Goal: Task Accomplishment & Management: Complete application form

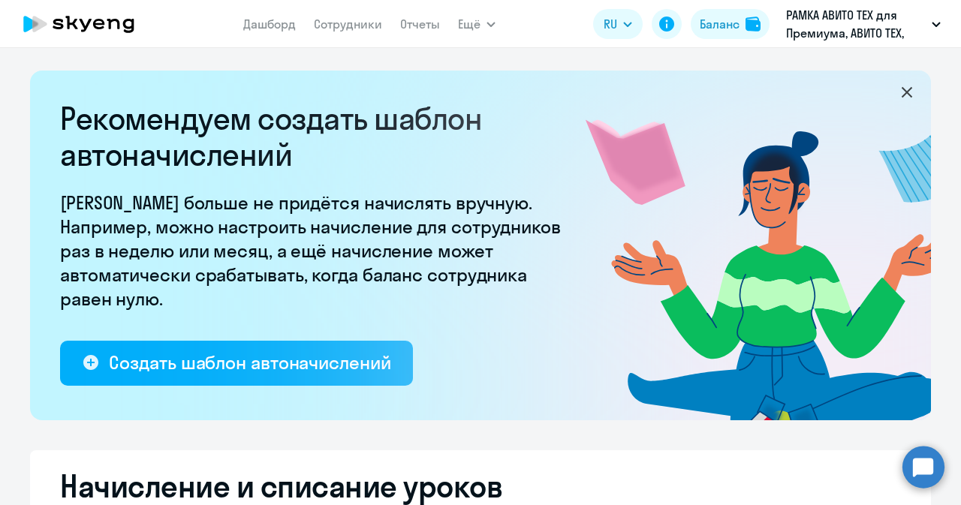
select select "10"
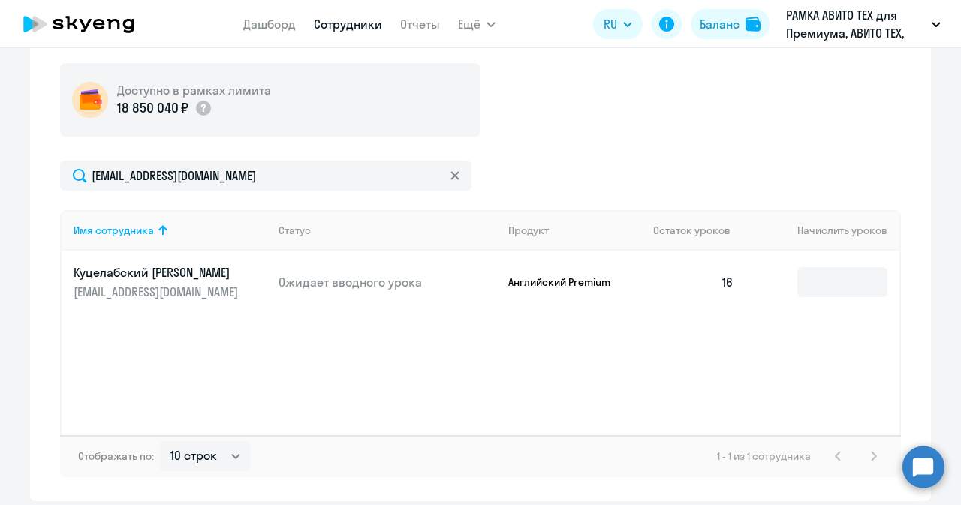
click at [356, 19] on link "Сотрудники" at bounding box center [348, 24] width 68 height 15
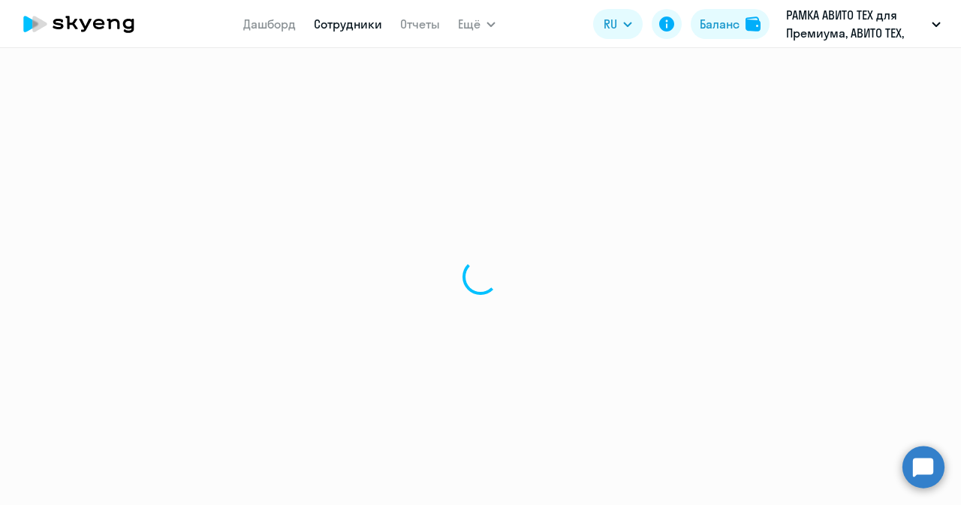
select select "30"
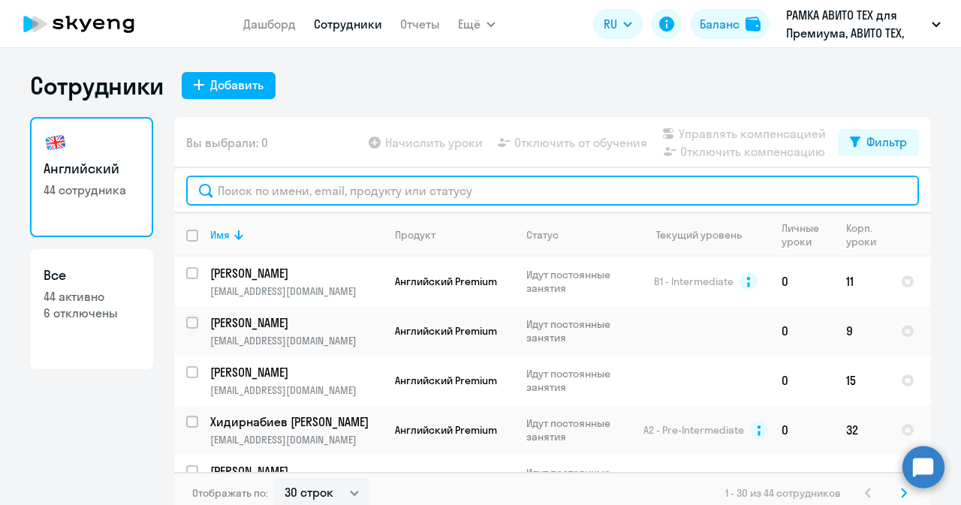
click at [269, 176] on input "text" at bounding box center [552, 191] width 732 height 30
paste input "[PERSON_NAME]"
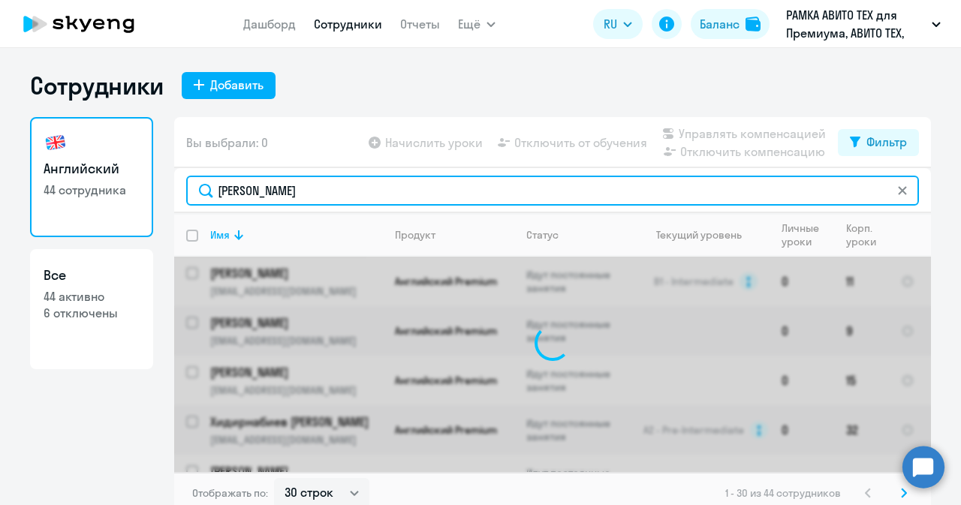
click at [233, 189] on input "[PERSON_NAME]" at bounding box center [552, 191] width 732 height 30
type input "[PERSON_NAME]"
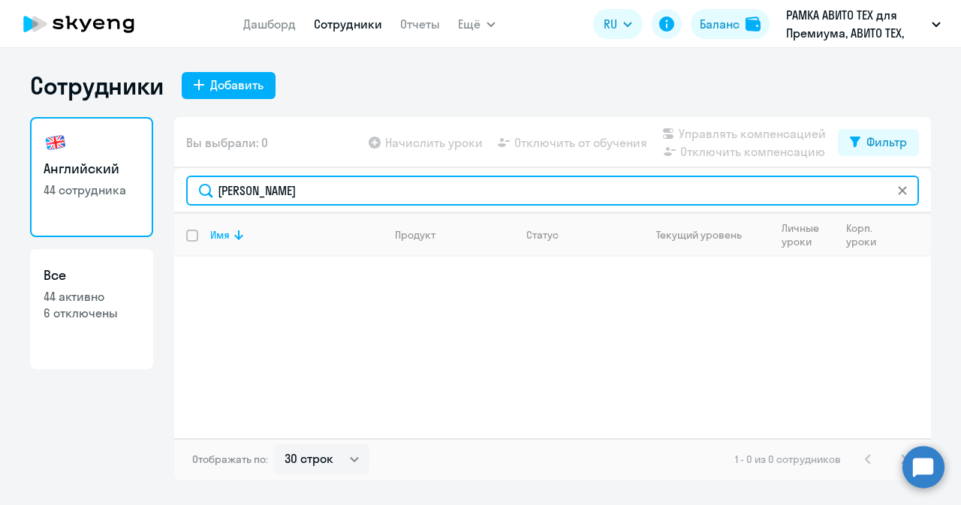
click at [356, 189] on input "[PERSON_NAME]" at bounding box center [552, 191] width 732 height 30
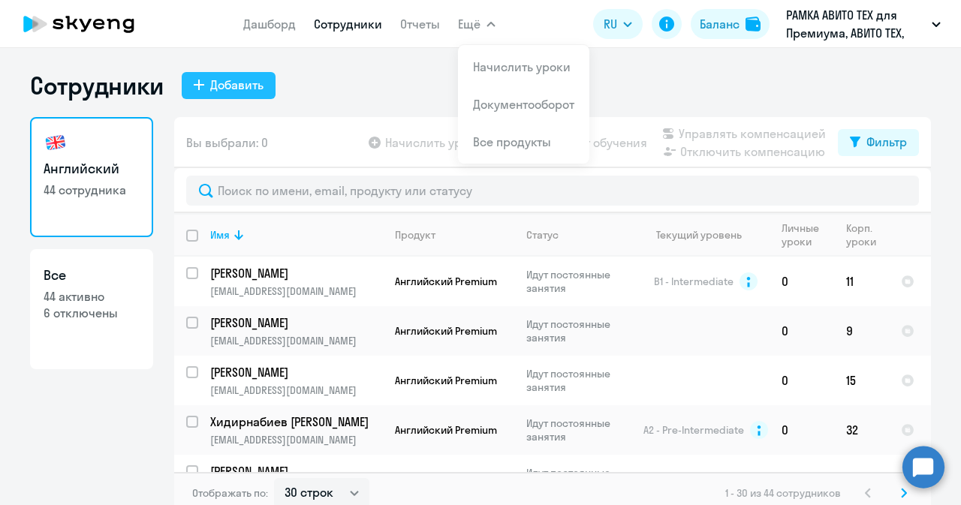
click at [246, 83] on div "Добавить" at bounding box center [236, 85] width 53 height 18
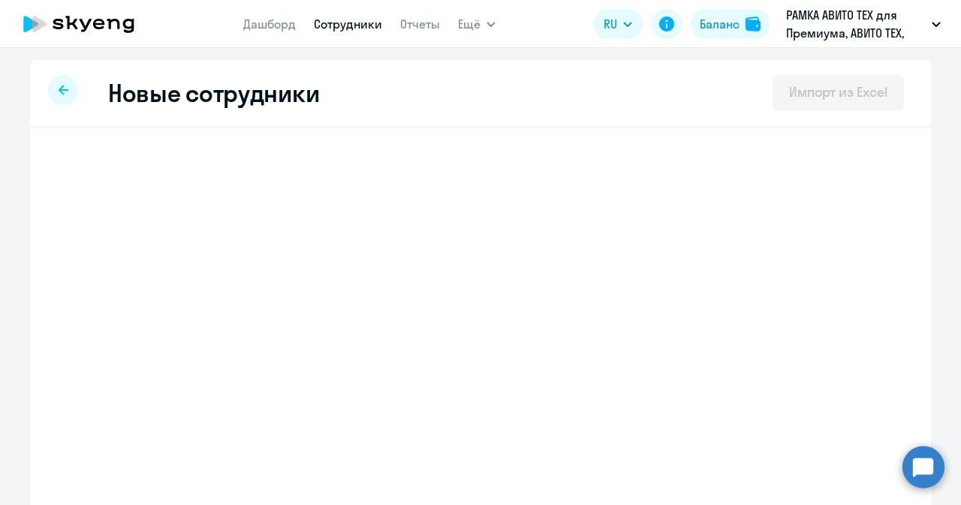
select select "english_adult_not_native_speaker_premium"
select select "3"
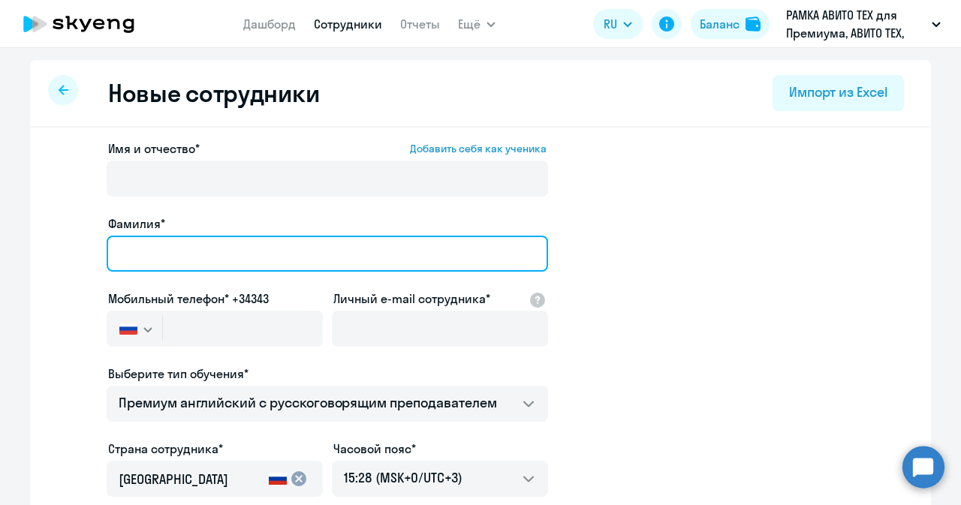
click at [229, 251] on input "Фамилия*" at bounding box center [327, 254] width 441 height 36
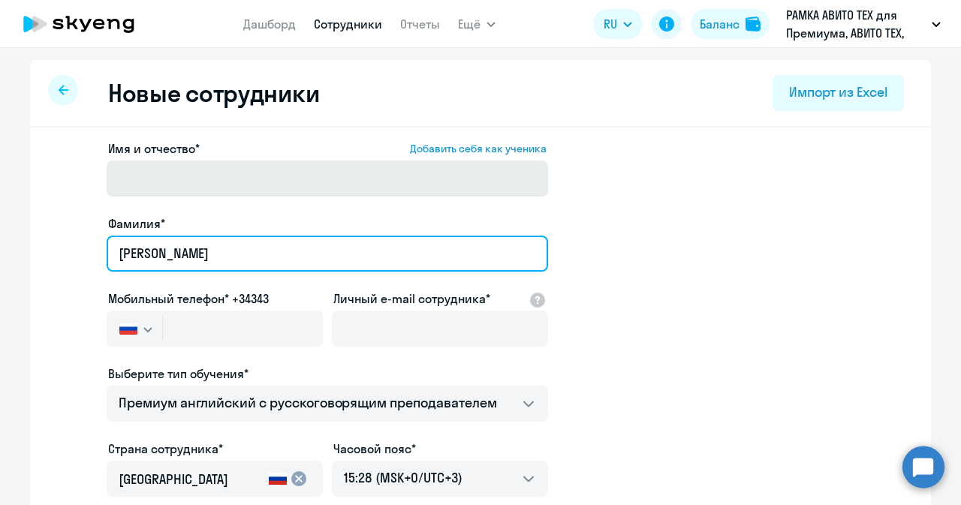
type input "Лухманов"
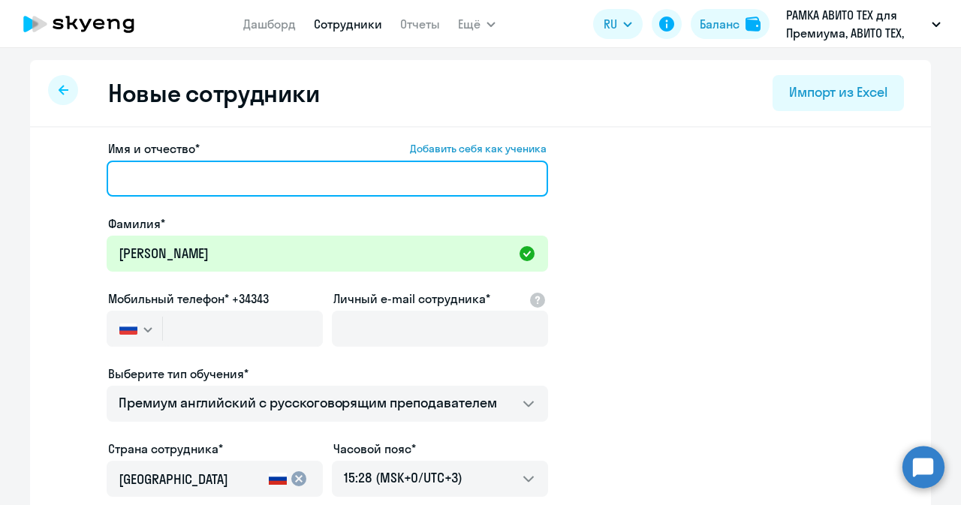
click at [250, 191] on input "Имя и отчество* Добавить себя как ученика" at bounding box center [327, 179] width 441 height 36
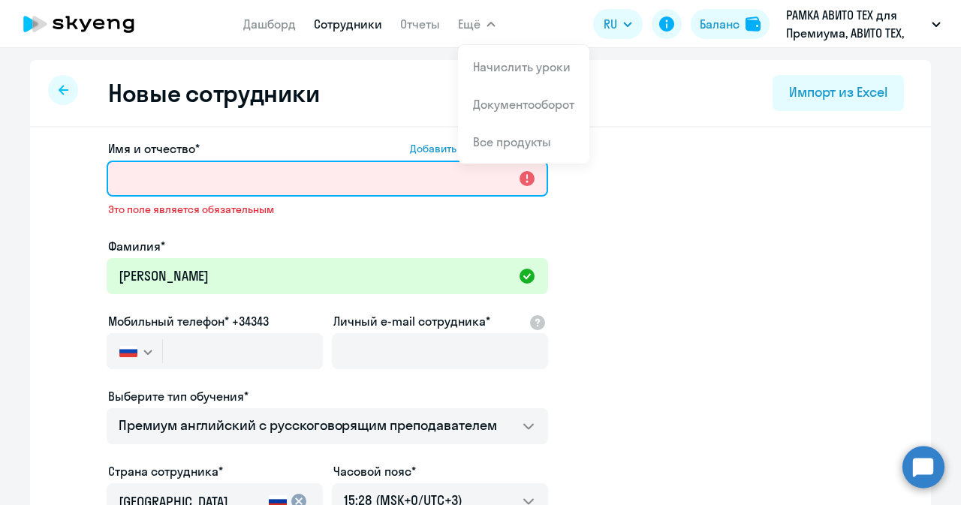
paste input "Денис Владимирович"
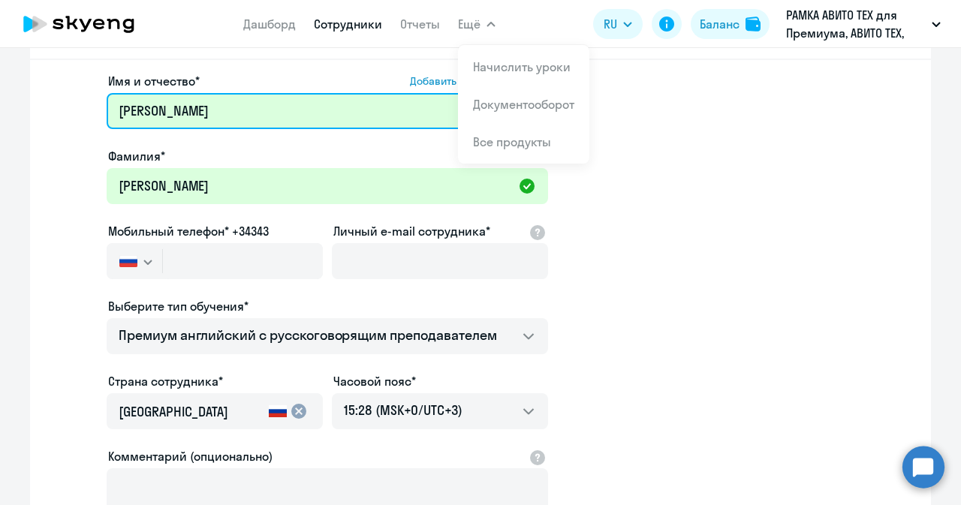
scroll to position [71, 0]
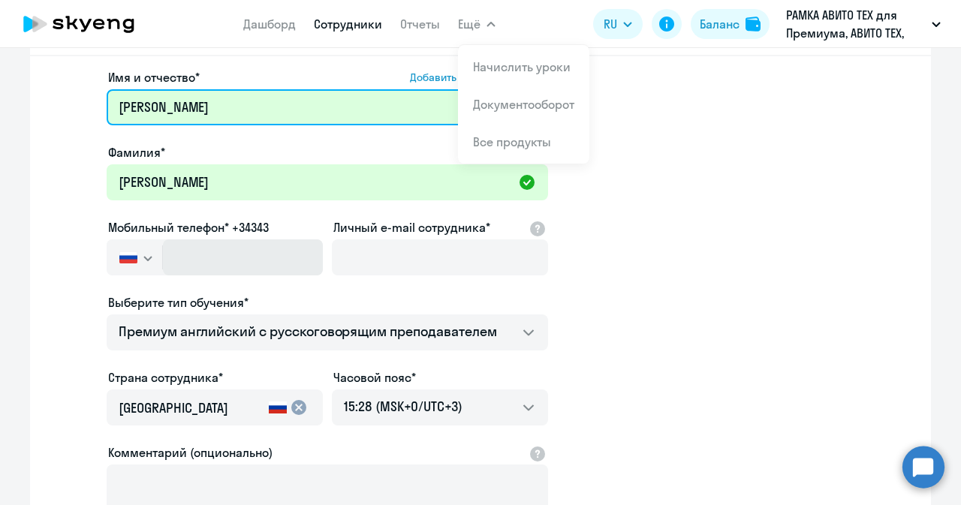
type input "Денис Владимирович"
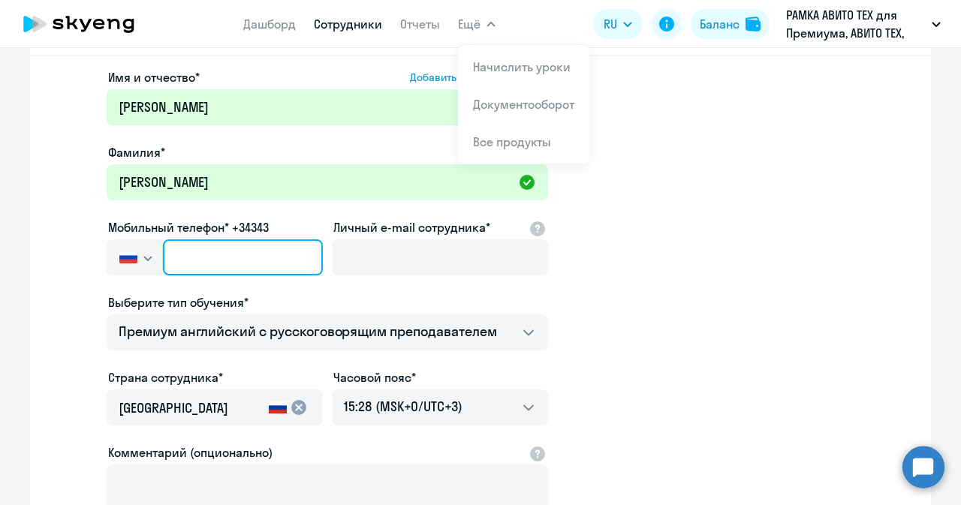
click at [281, 251] on input "text" at bounding box center [243, 257] width 160 height 36
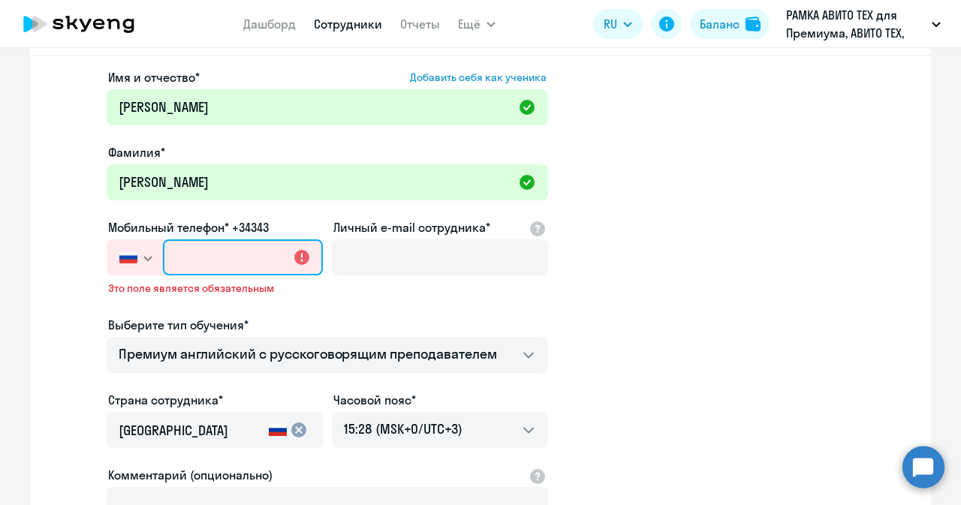
paste input "+7 977 373-28-39"
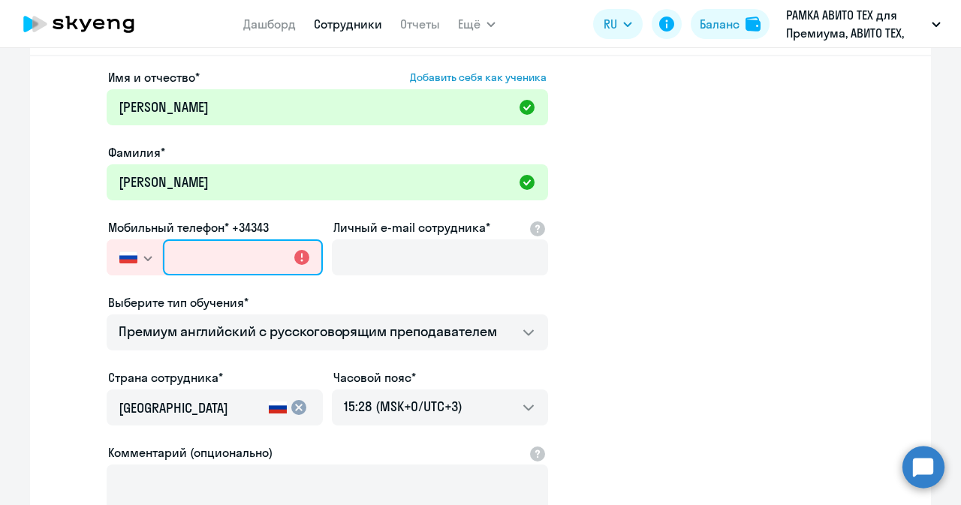
type input "+7 977 373-28-39"
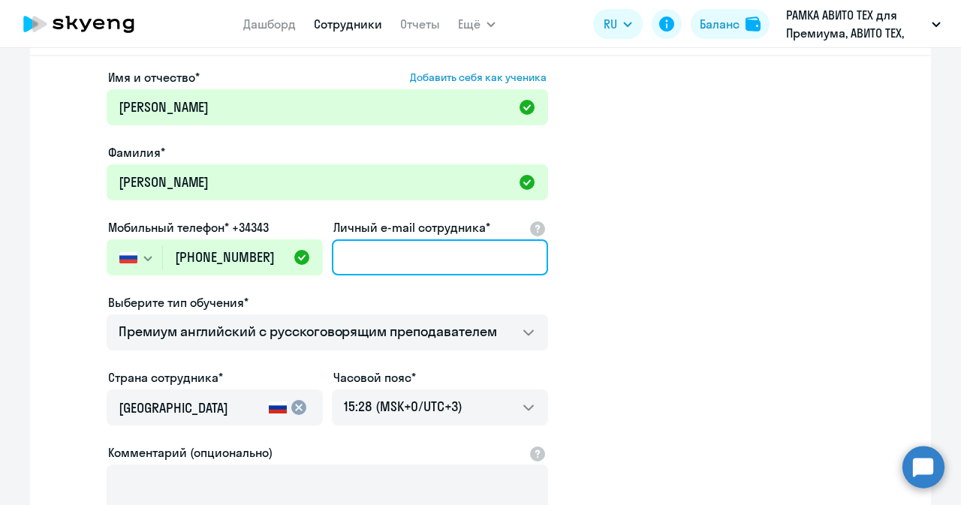
click at [432, 248] on input "Личный e-mail сотрудника*" at bounding box center [440, 257] width 216 height 36
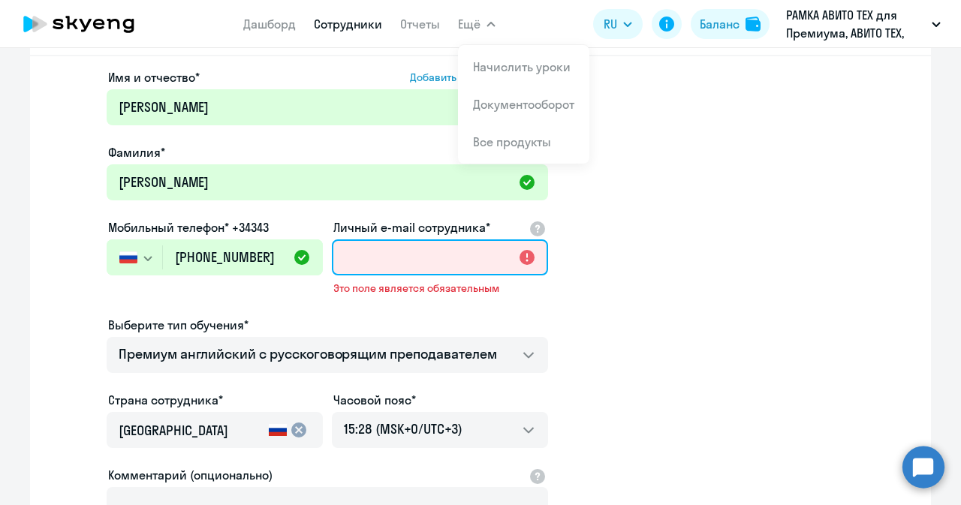
paste input "[EMAIL_ADDRESS][DOMAIN_NAME]"
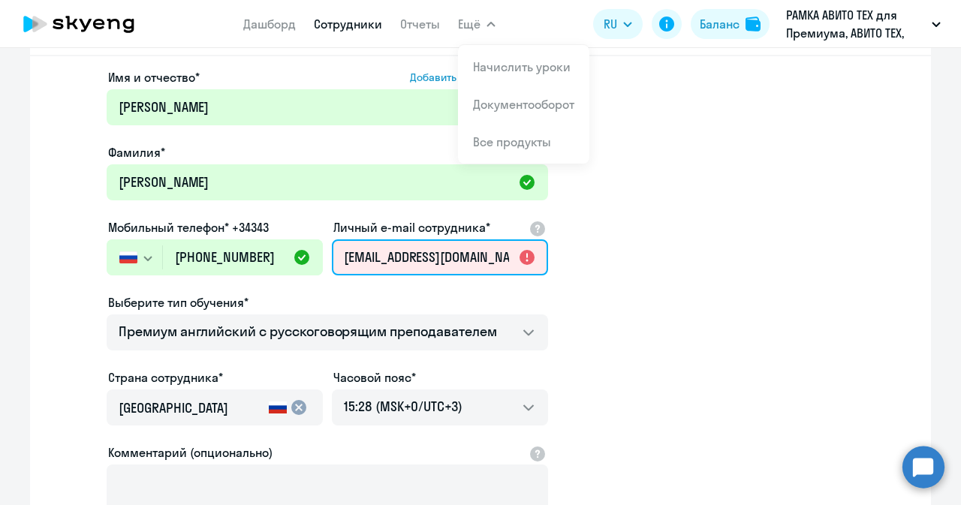
scroll to position [0, 0]
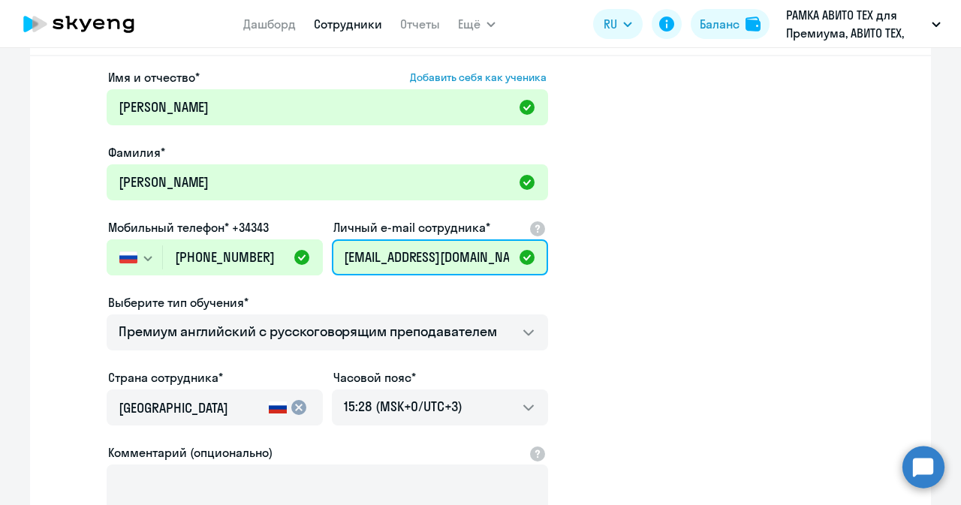
click at [362, 246] on input "[EMAIL_ADDRESS][DOMAIN_NAME]" at bounding box center [440, 257] width 216 height 36
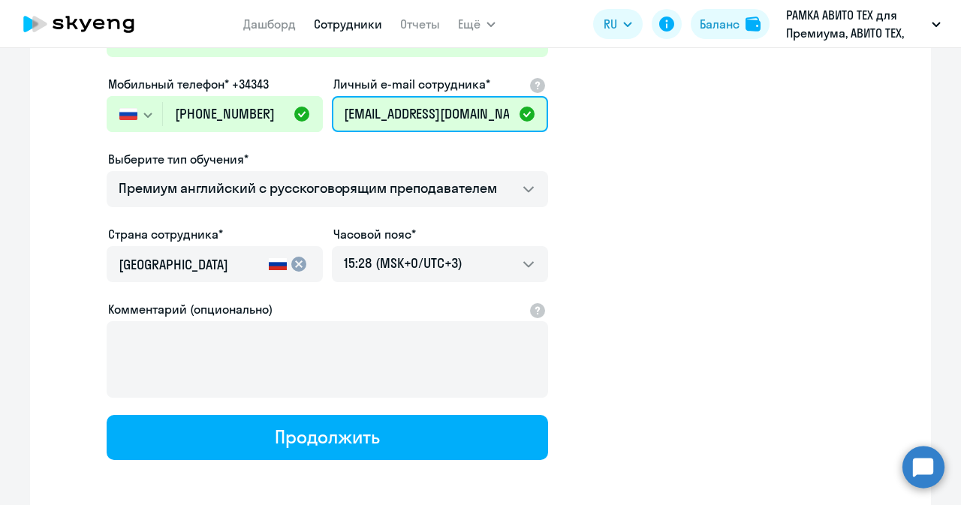
scroll to position [281, 0]
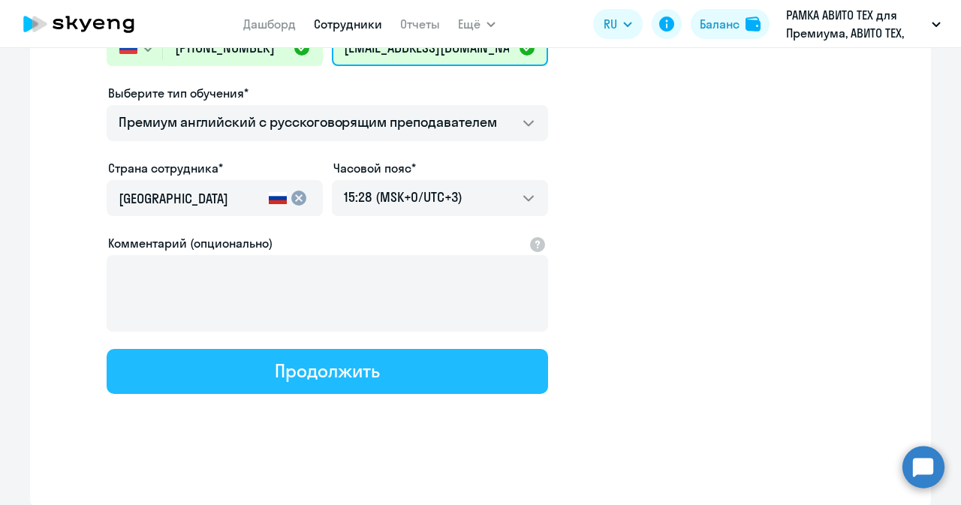
type input "[EMAIL_ADDRESS][DOMAIN_NAME]"
click at [352, 364] on div "Продолжить" at bounding box center [327, 371] width 104 height 24
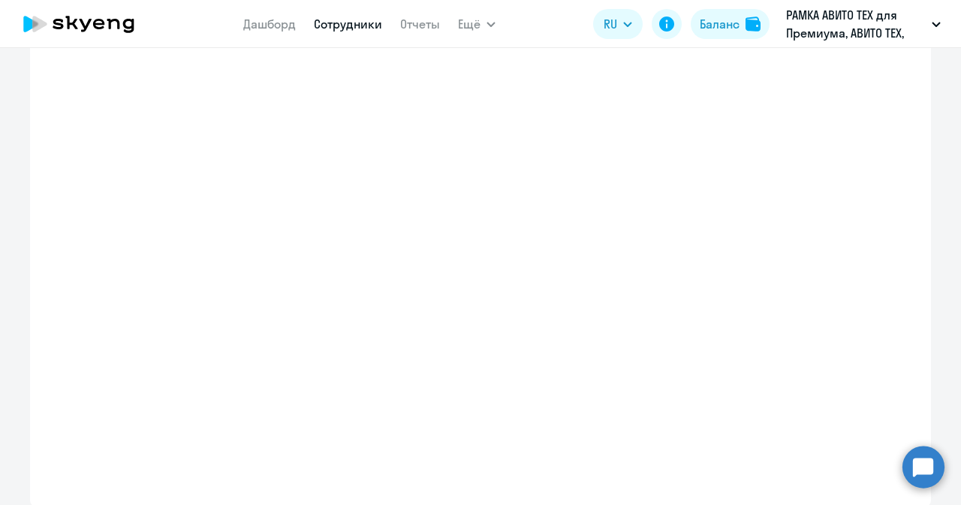
select select "english_adult_not_native_speaker_premium"
select select "3"
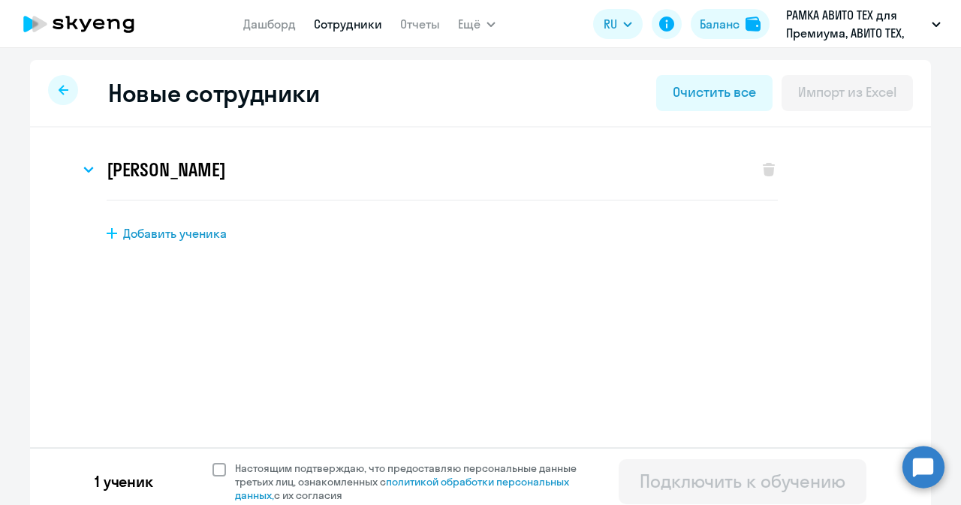
click at [216, 474] on span at bounding box center [219, 470] width 14 height 14
click at [212, 462] on input "Настоящим подтверждаю, что предоставляю персональные данные третьих лиц, ознако…" at bounding box center [212, 461] width 1 height 1
checkbox input "true"
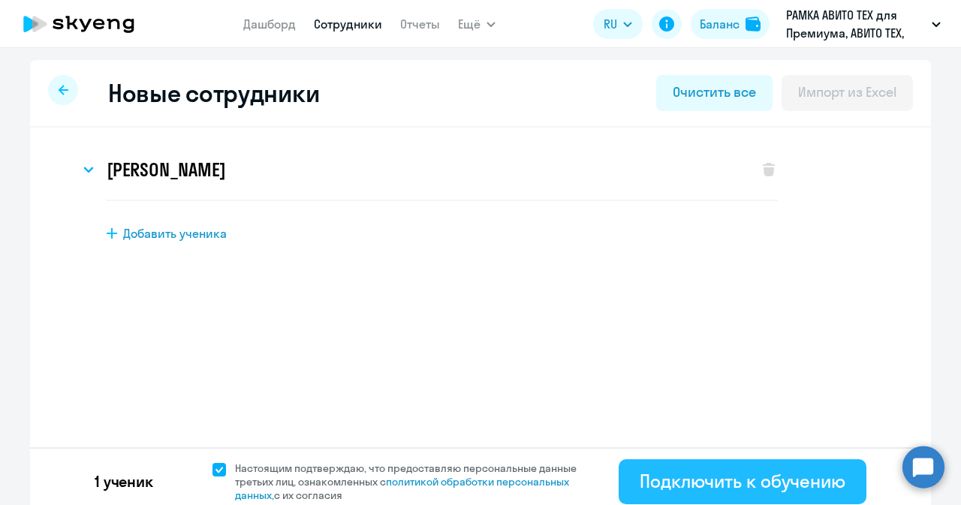
click at [751, 478] on div "Подключить к обучению" at bounding box center [742, 481] width 206 height 24
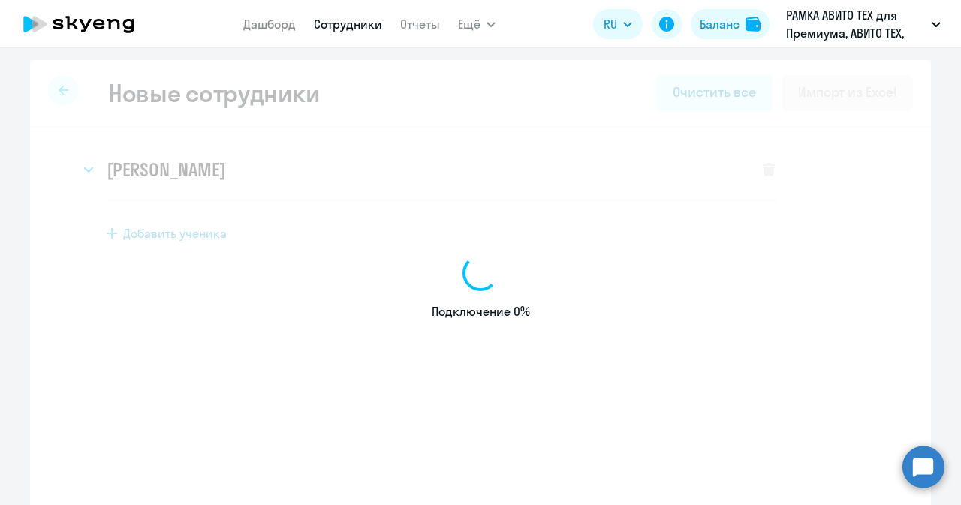
select select "english_adult_not_native_speaker_premium"
select select "3"
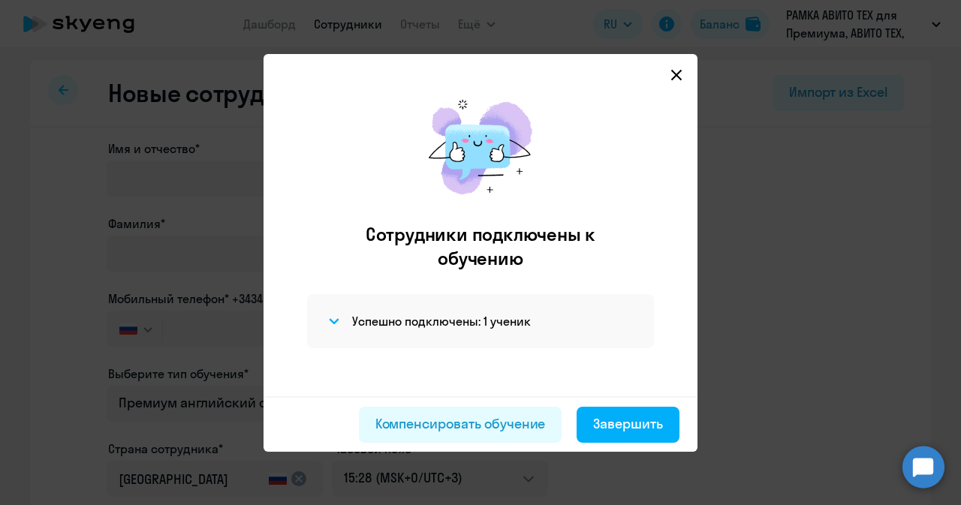
click at [678, 75] on icon at bounding box center [676, 75] width 12 height 12
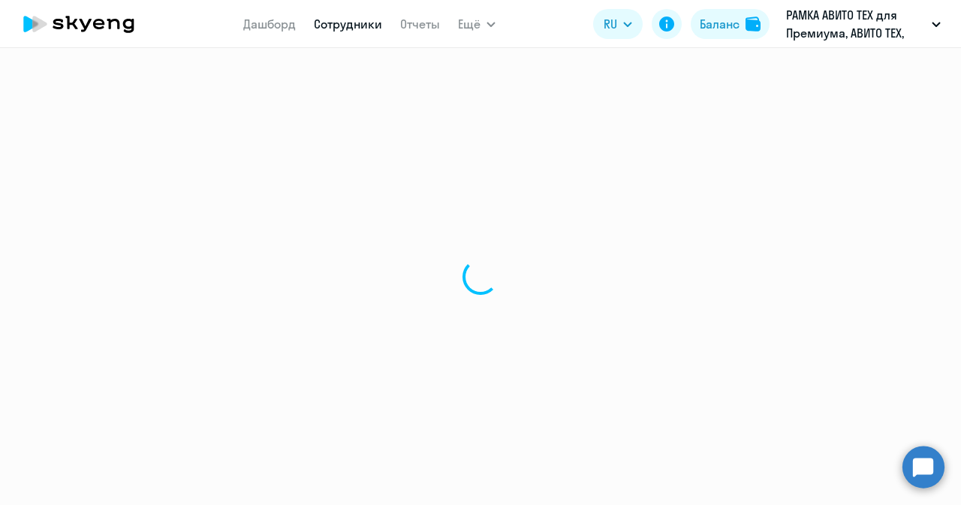
select select "30"
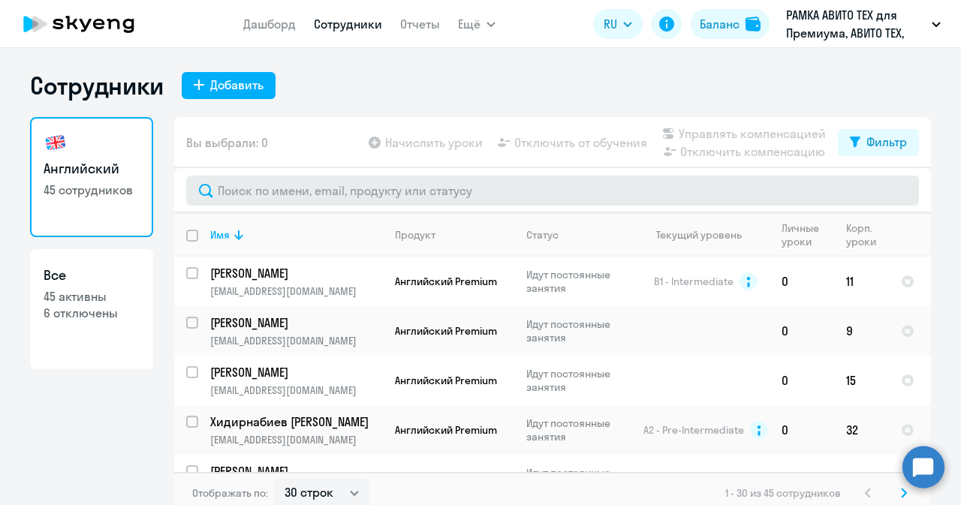
drag, startPoint x: 318, startPoint y: 207, endPoint x: 314, endPoint y: 188, distance: 19.3
click at [314, 188] on div at bounding box center [552, 190] width 756 height 45
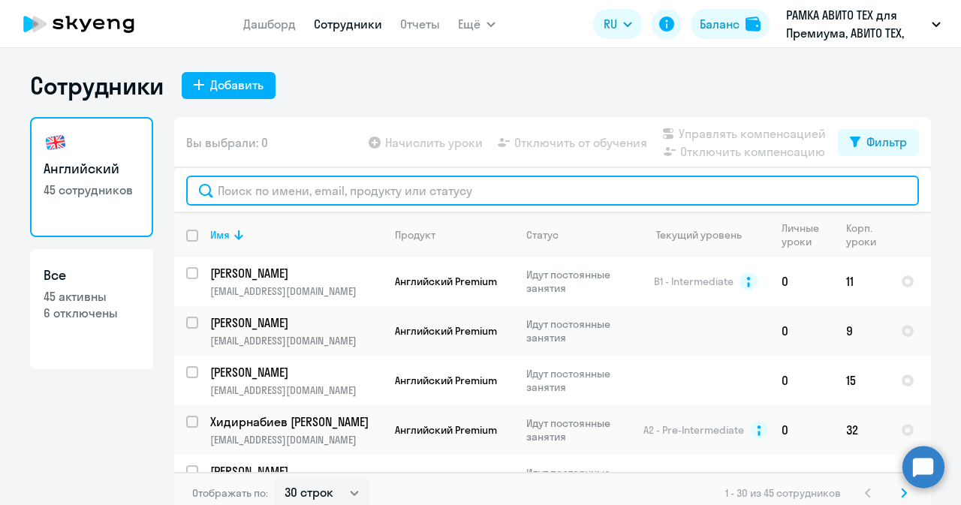
click at [314, 188] on input "text" at bounding box center [552, 191] width 732 height 30
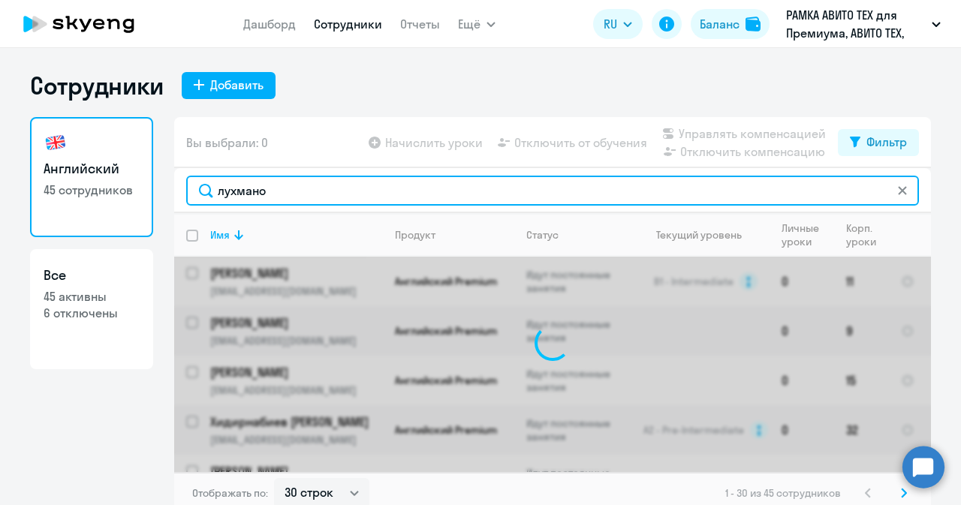
type input "[PERSON_NAME]"
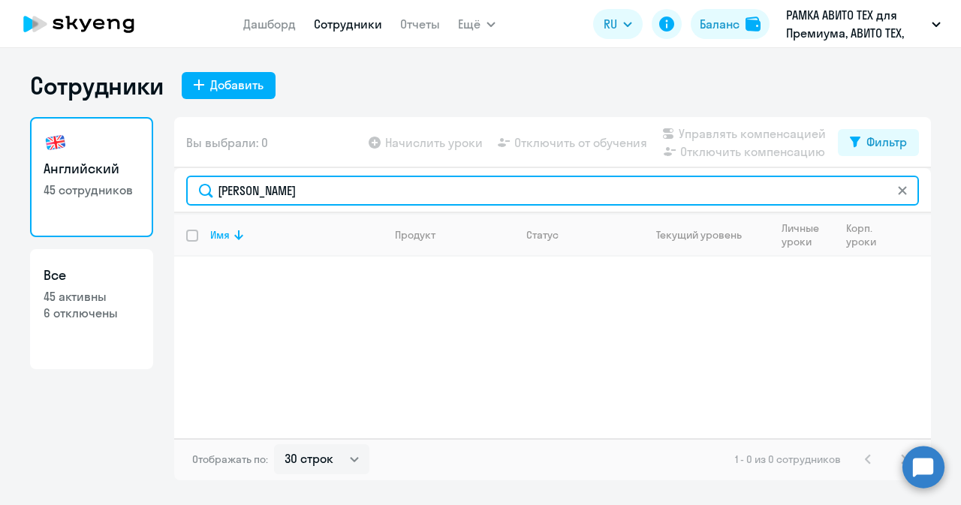
click at [285, 197] on input "[PERSON_NAME]" at bounding box center [552, 191] width 732 height 30
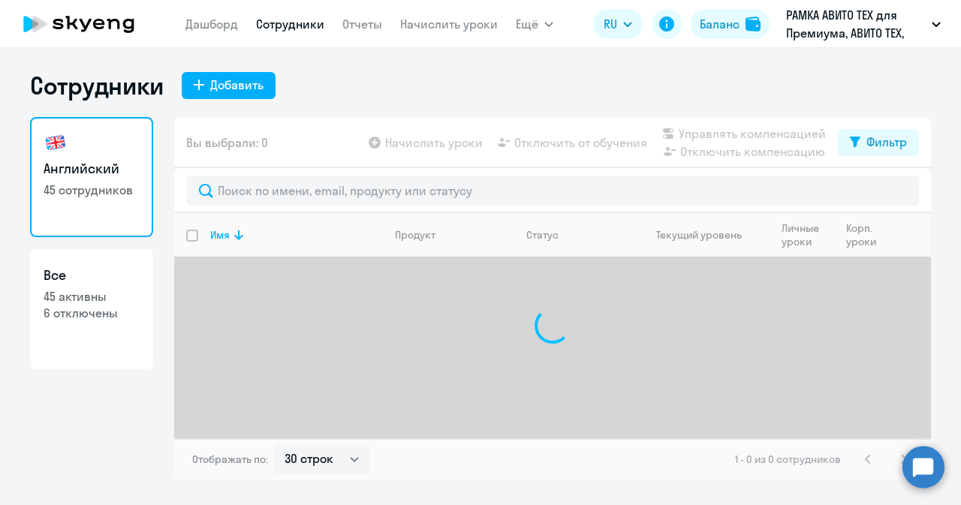
select select "30"
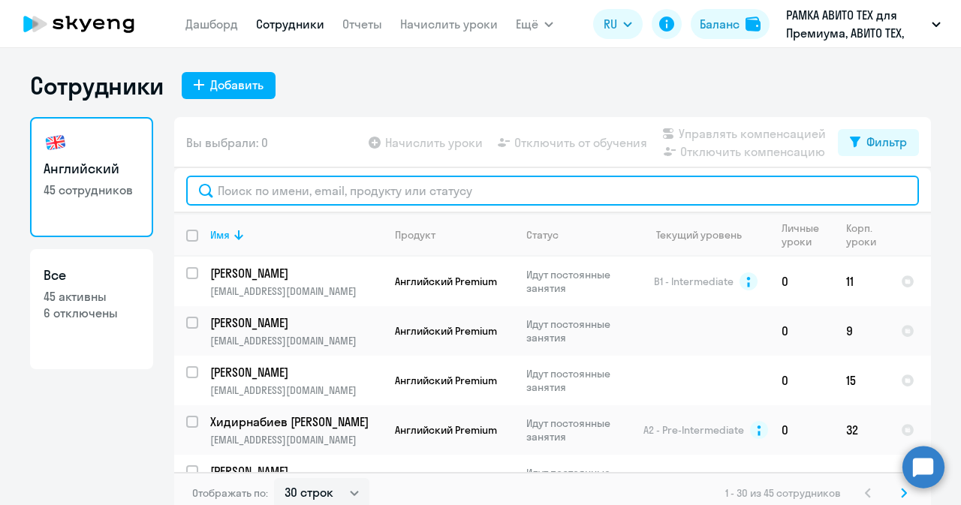
click at [305, 199] on input "text" at bounding box center [552, 191] width 732 height 30
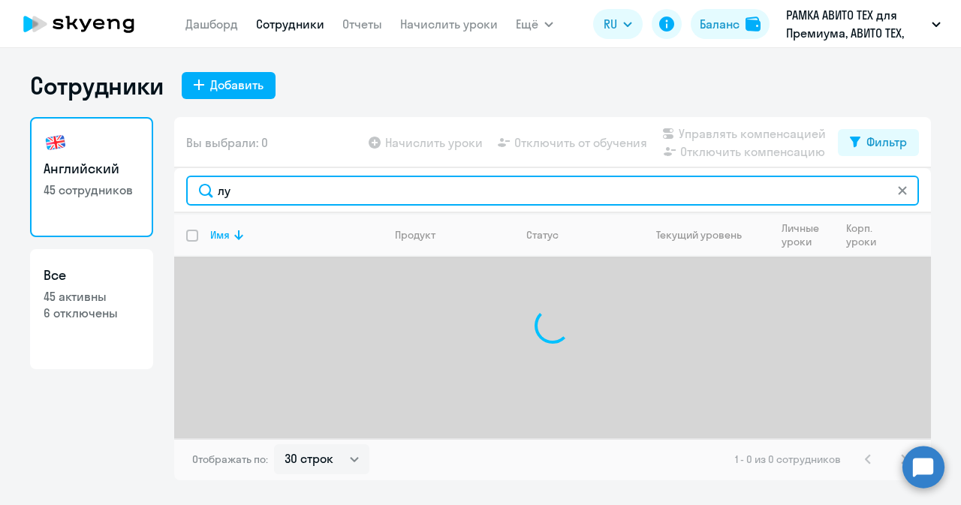
type input "л"
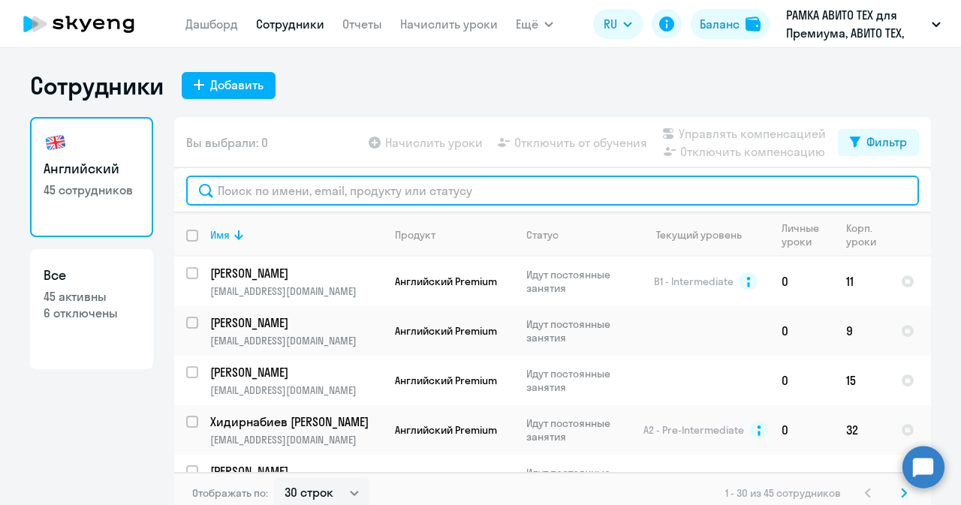
paste input "79773732839"
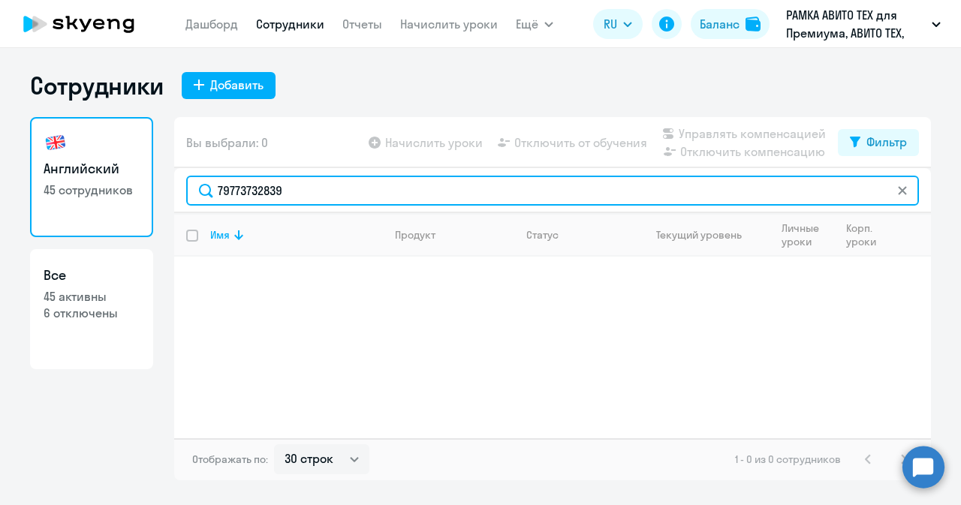
click at [226, 191] on input "79773732839" at bounding box center [552, 191] width 732 height 30
type input "9773732839"
click at [290, 191] on input "9773732839" at bounding box center [552, 191] width 732 height 30
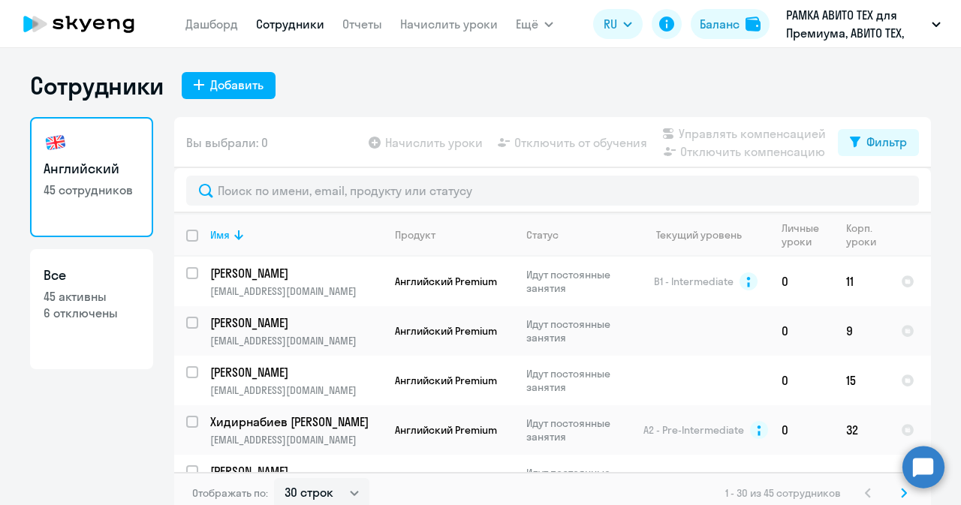
click at [913, 465] on circle at bounding box center [923, 467] width 42 height 42
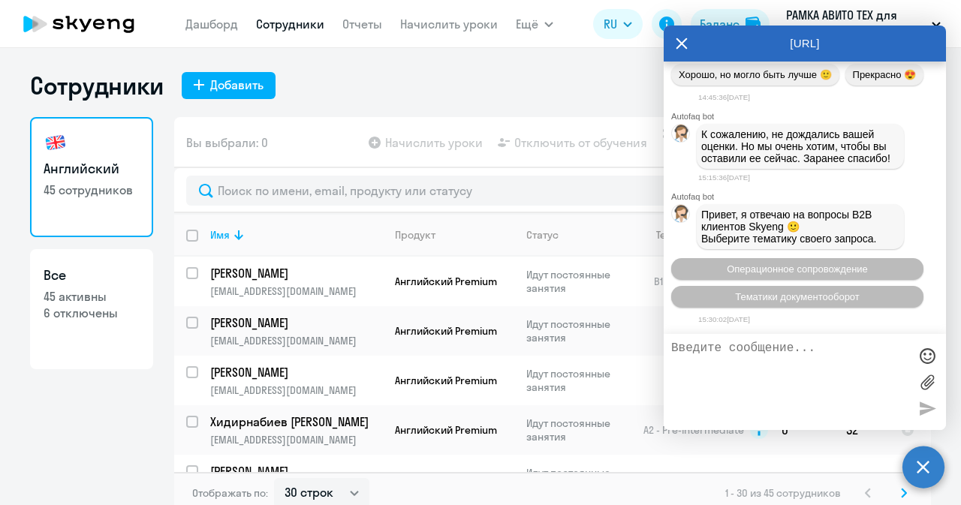
scroll to position [51323, 0]
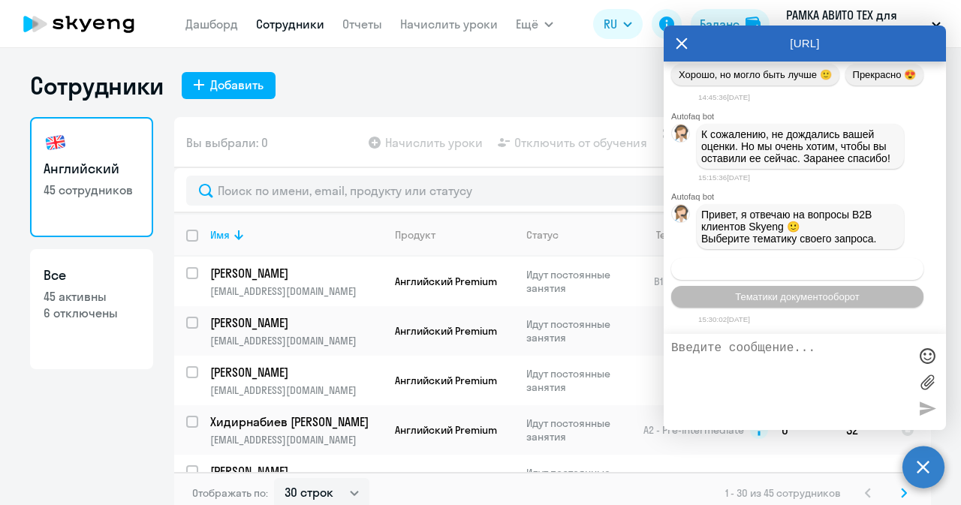
click at [830, 264] on span "Операционное сопровождение" at bounding box center [796, 268] width 141 height 11
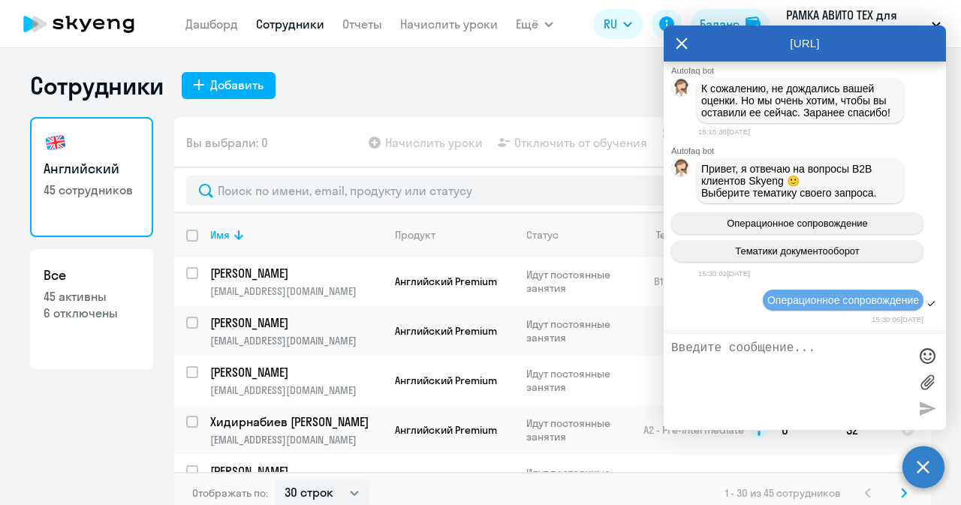
scroll to position [51459, 0]
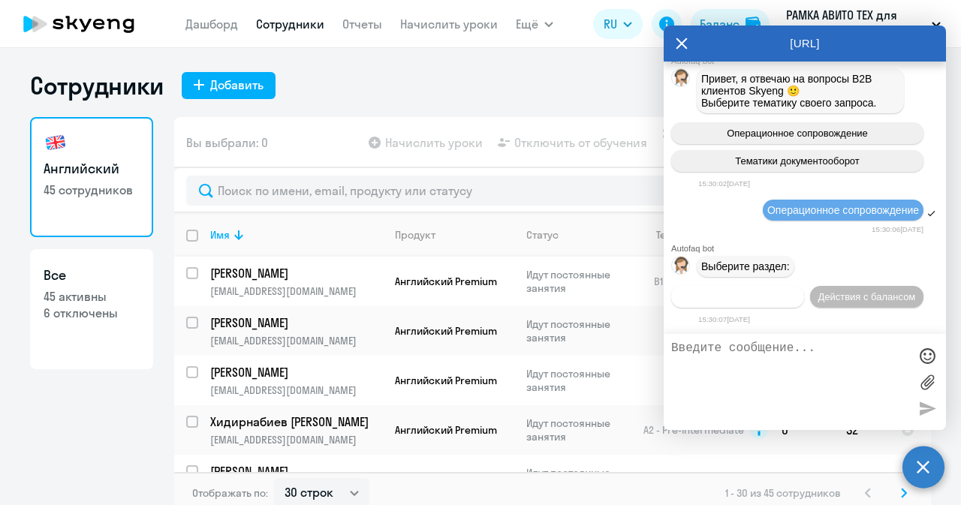
click at [762, 290] on button "Действия по сотрудникам" at bounding box center [737, 297] width 133 height 22
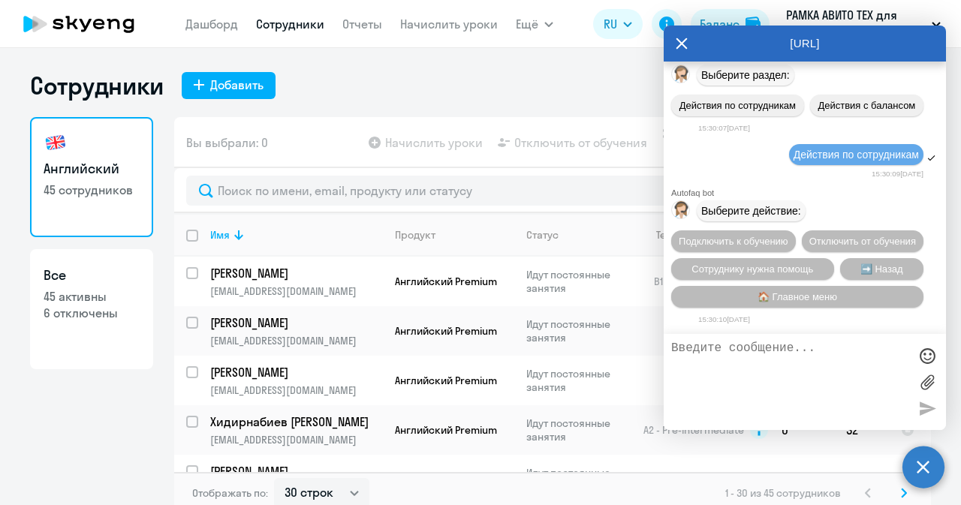
scroll to position [51681, 0]
click at [778, 230] on button "Подключить к обучению" at bounding box center [733, 241] width 125 height 22
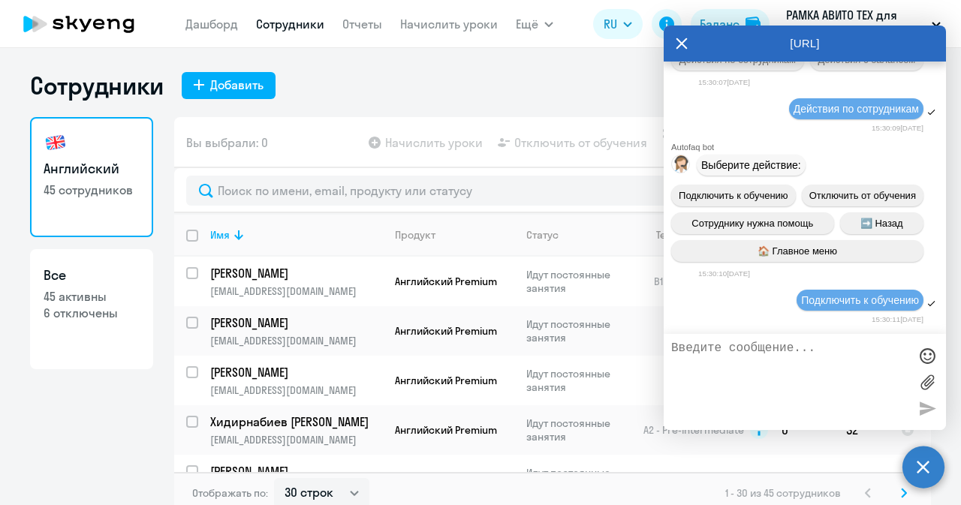
scroll to position [51873, 0]
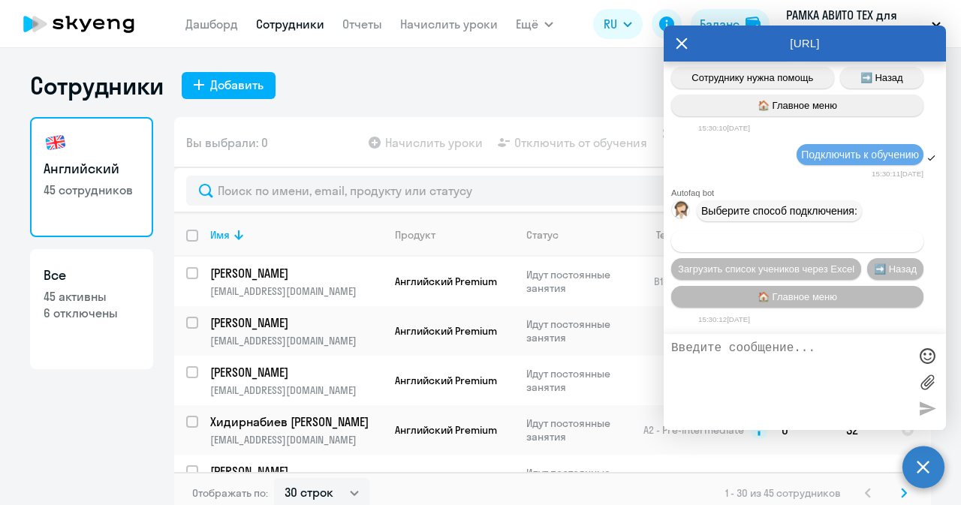
click at [751, 236] on span "Добавить учеников вручную" at bounding box center [797, 241] width 128 height 11
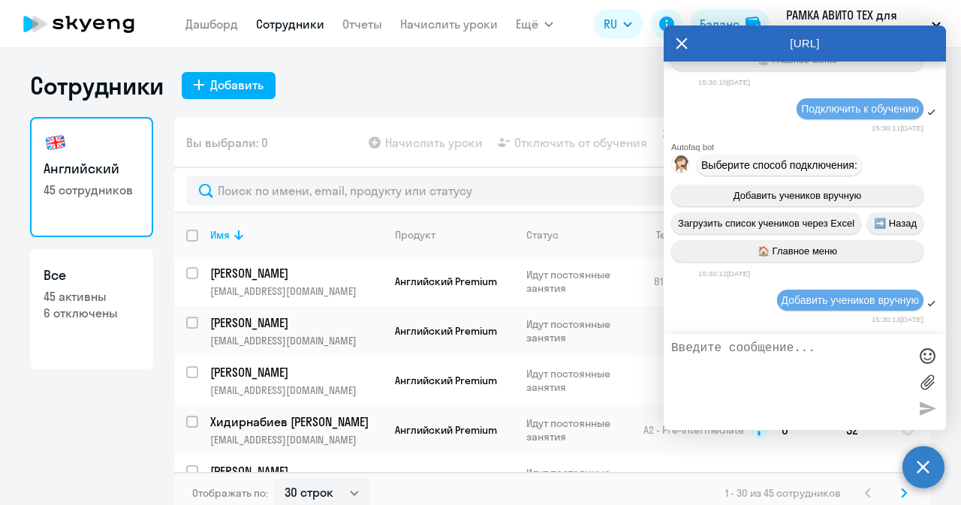
scroll to position [52617, 0]
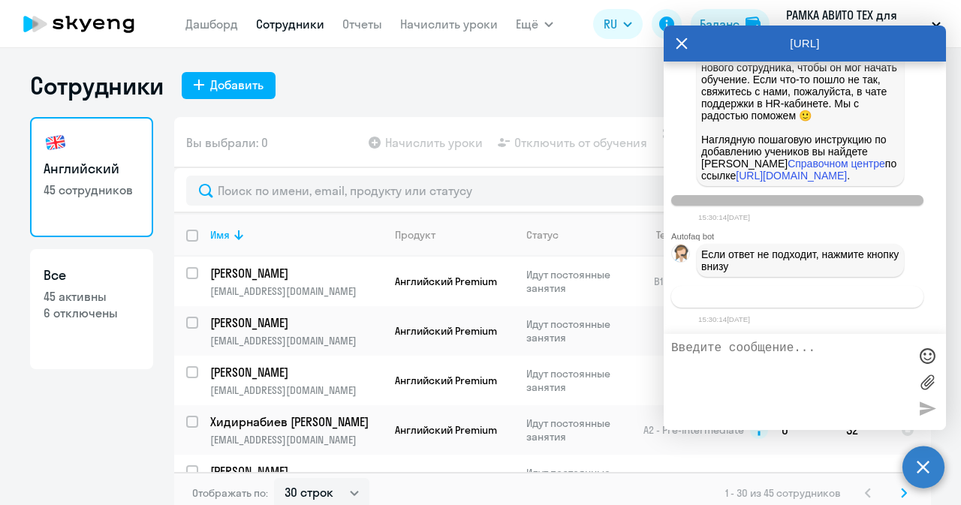
click at [729, 293] on button "Связаться с менеджером" at bounding box center [797, 297] width 252 height 22
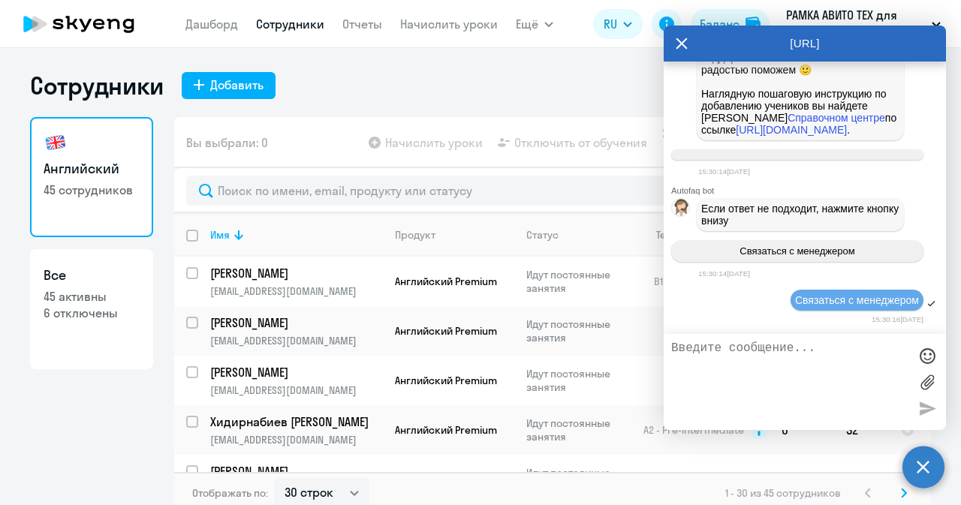
click at [723, 380] on textarea at bounding box center [789, 381] width 237 height 81
paste textarea "[PERSON_NAME]"
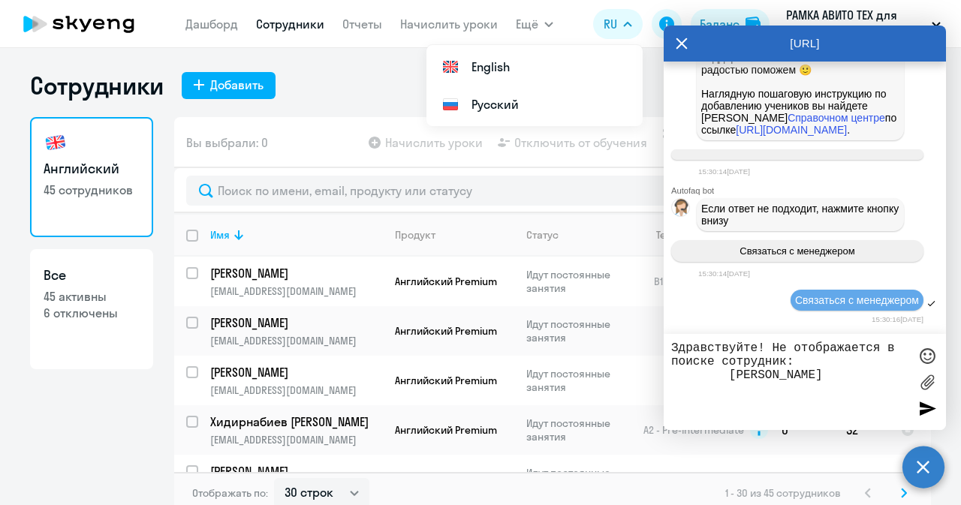
click at [717, 369] on textarea "Здравствуйте! Не отображается в поиске сотрудник: [PERSON_NAME]" at bounding box center [789, 381] width 237 height 81
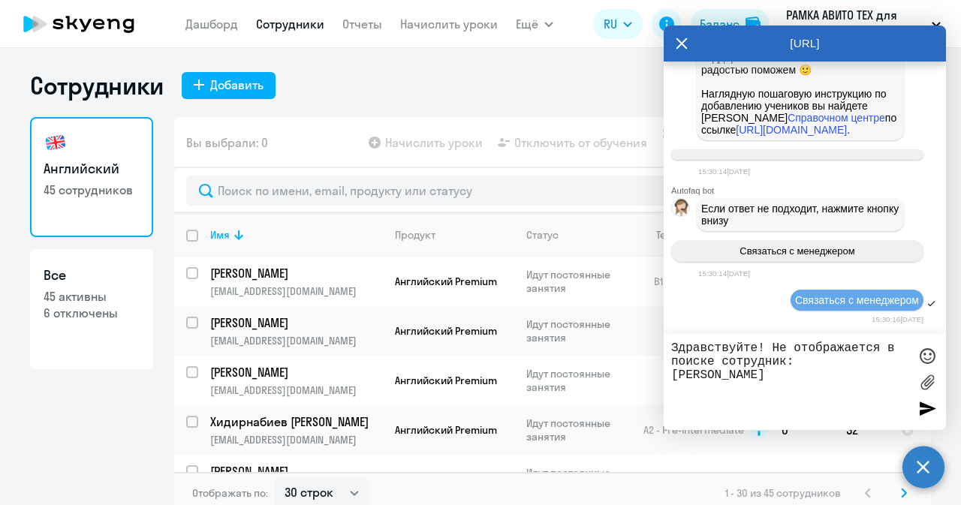
click at [874, 380] on textarea "Здравствуйте! Не отображается в поиске сотрудник: [PERSON_NAME]" at bounding box center [789, 381] width 237 height 81
paste textarea "[EMAIL_ADDRESS][DOMAIN_NAME]"
click at [717, 393] on textarea "Здравствуйте! Не отображается в поиске сотрудник: [PERSON_NAME] [PERSON_NAME][E…" at bounding box center [789, 381] width 237 height 81
click at [829, 381] on textarea "Здравствуйте! Не отображается в поиске сотрудник: [PERSON_NAME] [PERSON_NAME][E…" at bounding box center [789, 381] width 237 height 81
click at [829, 382] on textarea "Здравствуйте! Не отображается в поиске сотрудник: [PERSON_NAME] [PERSON_NAME][E…" at bounding box center [789, 381] width 237 height 81
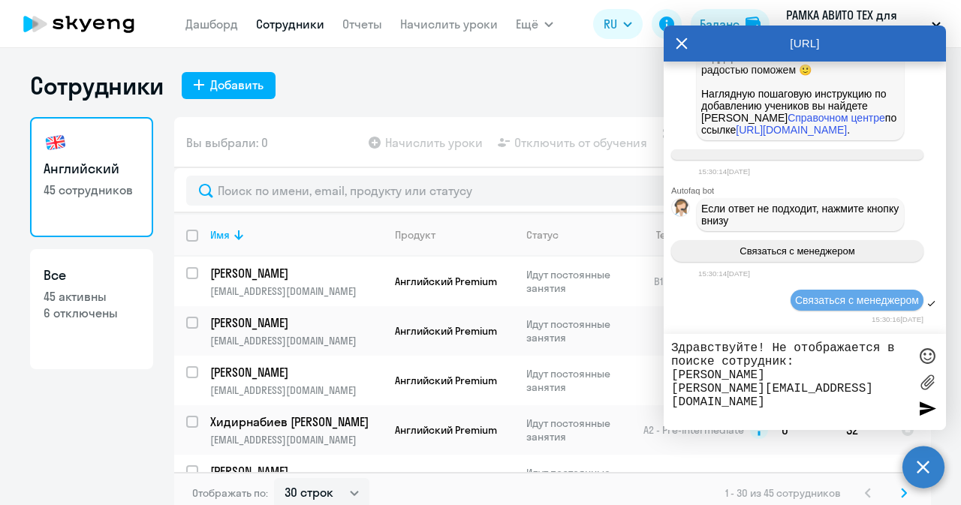
click at [829, 382] on textarea "Здравствуйте! Не отображается в поиске сотрудник: [PERSON_NAME] [PERSON_NAME][E…" at bounding box center [789, 381] width 237 height 81
paste textarea "79773732839"
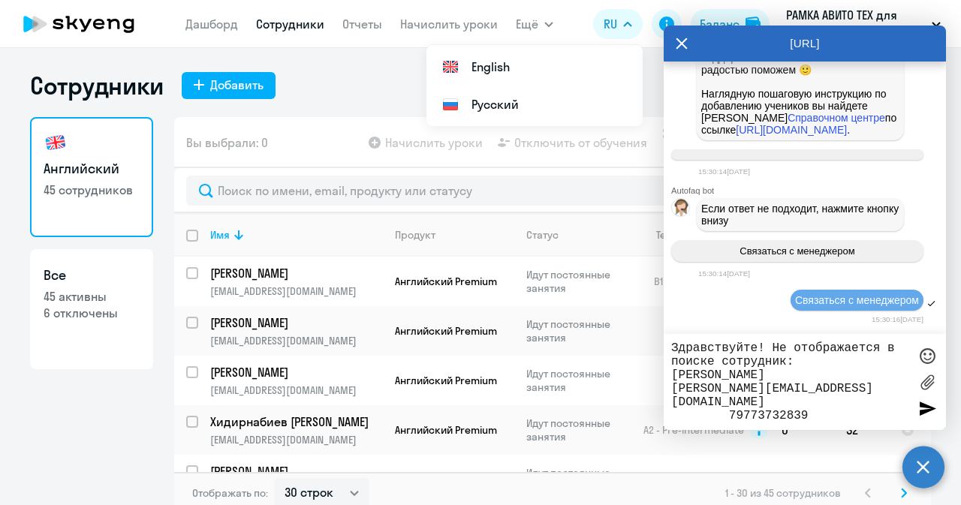
click at [720, 409] on textarea "Здравствуйте! Не отображается в поиске сотрудник: [PERSON_NAME] [PERSON_NAME][E…" at bounding box center [789, 381] width 237 height 81
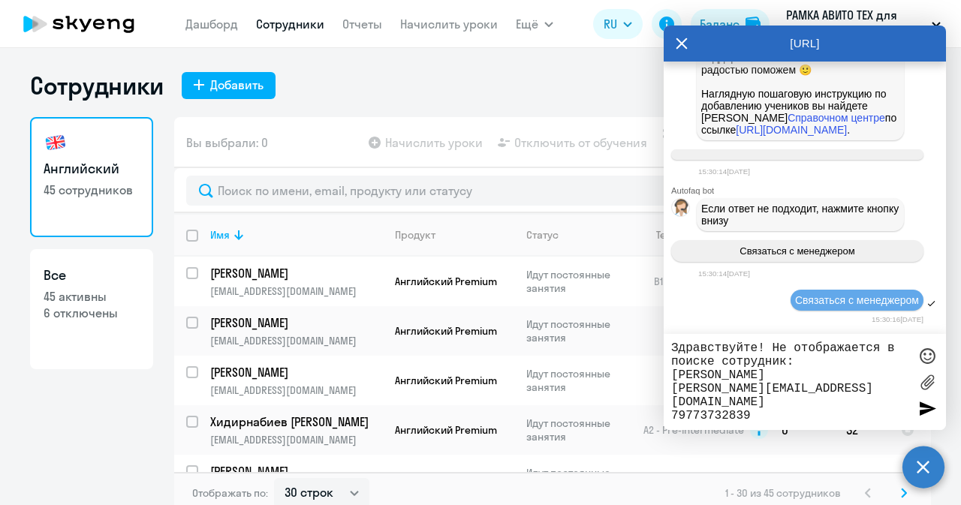
click at [757, 408] on textarea "Здравствуйте! Не отображается в поиске сотрудник: [PERSON_NAME] [PERSON_NAME][E…" at bounding box center [789, 381] width 237 height 81
type textarea "Здравствуйте! Не отображается в поиске сотрудник: [PERSON_NAME] [PERSON_NAME][E…"
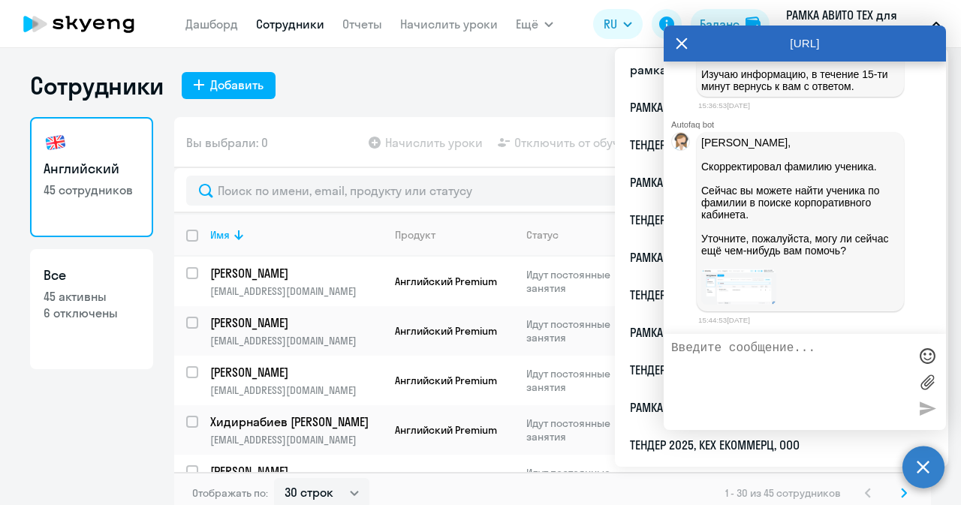
scroll to position [53107, 0]
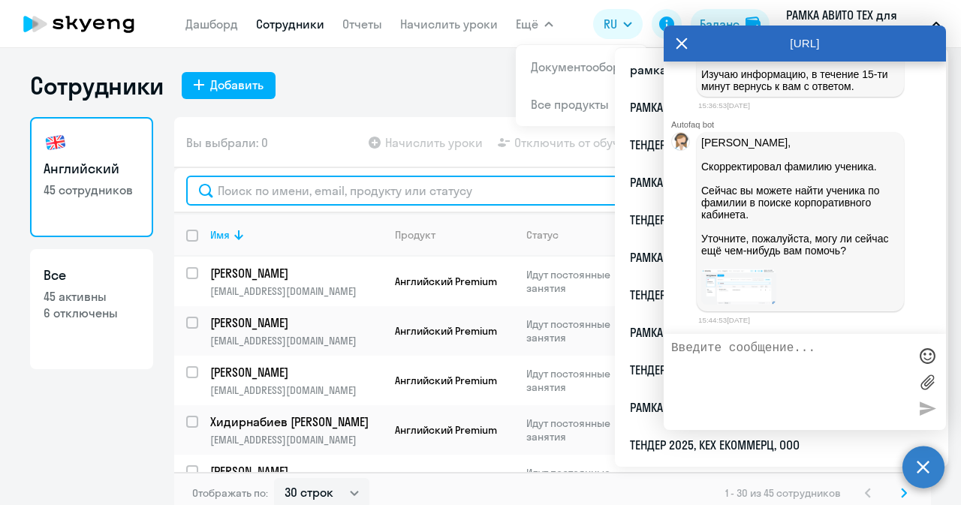
click at [347, 202] on input "text" at bounding box center [552, 191] width 732 height 30
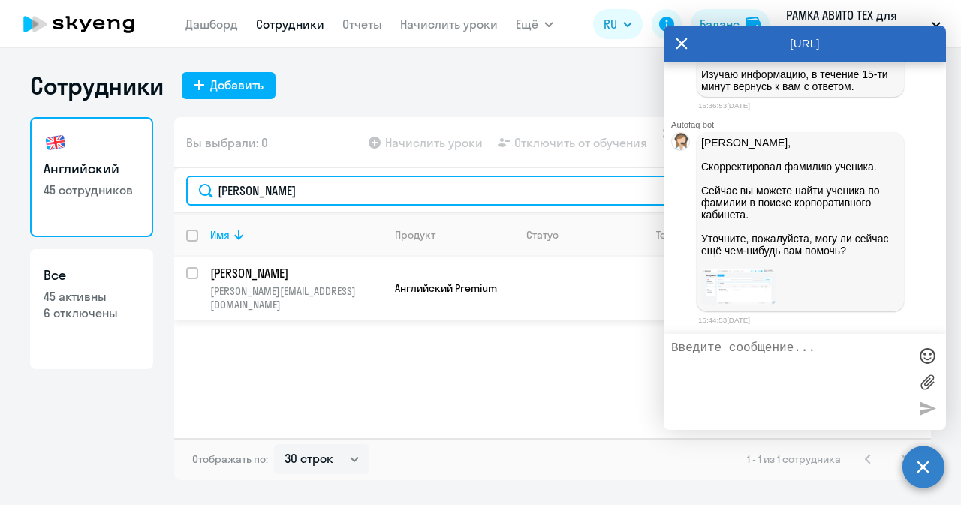
type input "[PERSON_NAME]"
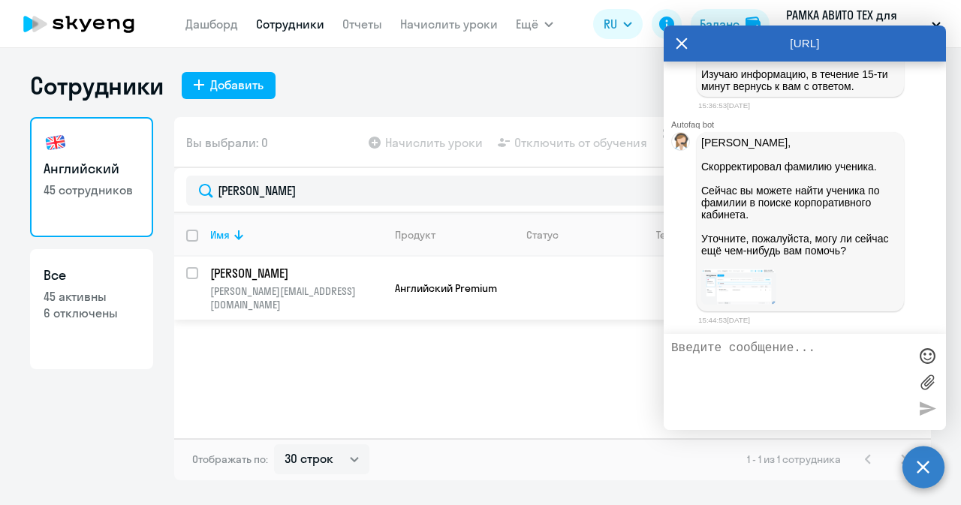
click at [188, 272] on input "select row 5183239" at bounding box center [201, 282] width 30 height 30
checkbox input "true"
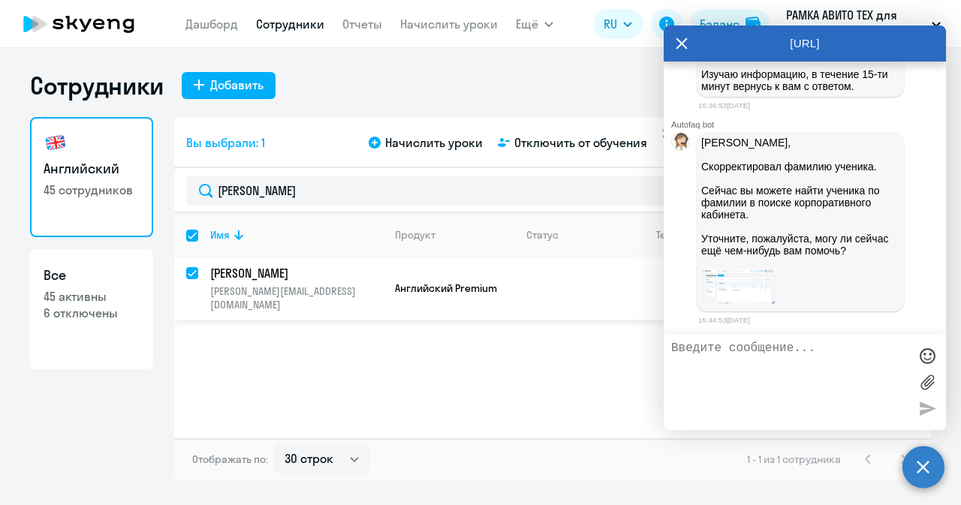
click at [356, 281] on p "[PERSON_NAME]" at bounding box center [295, 273] width 170 height 17
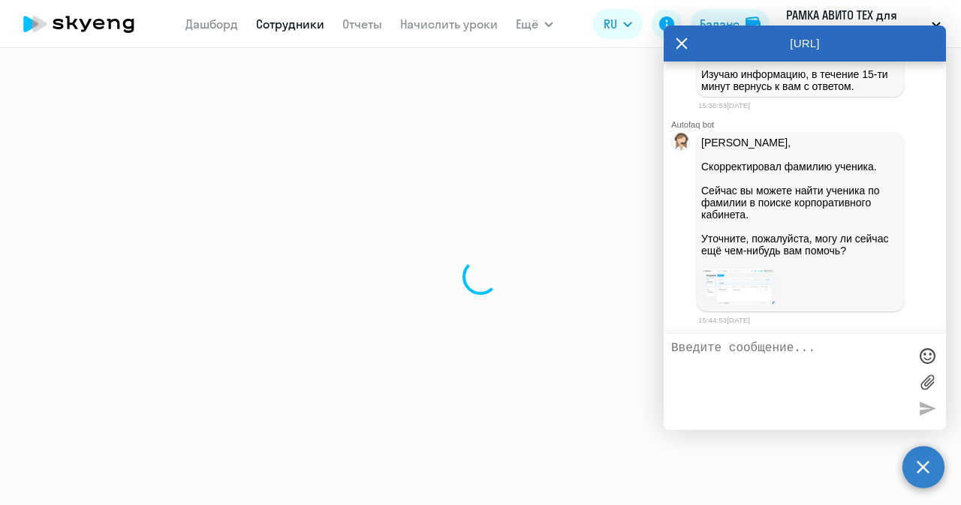
select select "english"
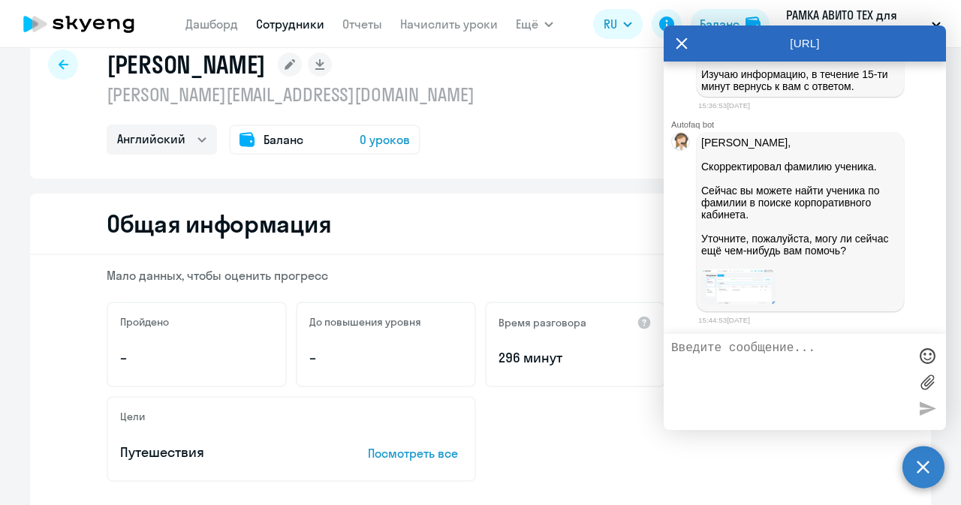
scroll to position [41, 0]
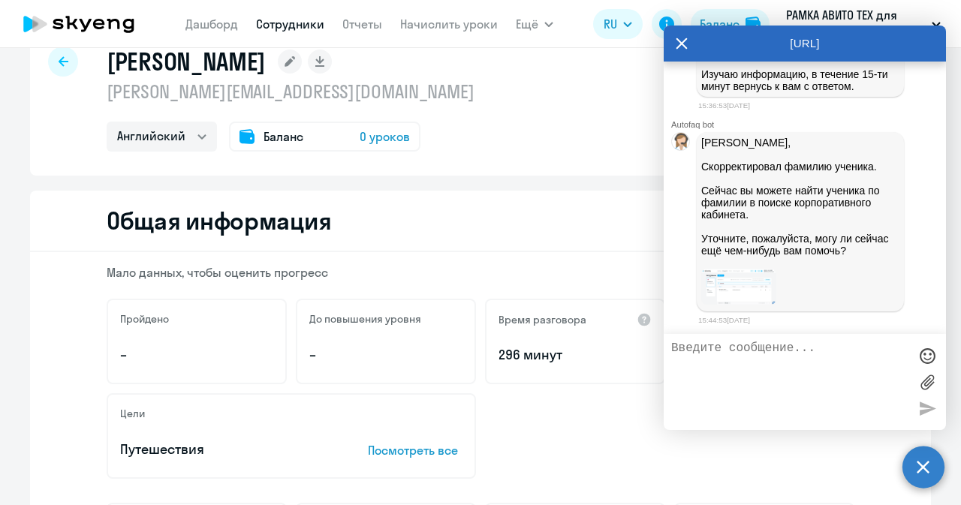
click at [379, 141] on span "0 уроков" at bounding box center [384, 137] width 50 height 18
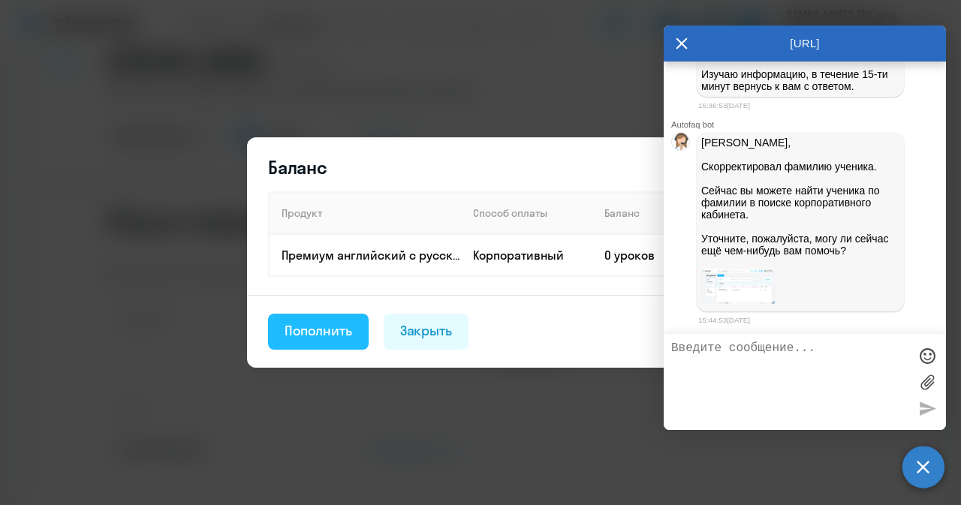
click at [323, 337] on div "Пополнить" at bounding box center [318, 331] width 68 height 20
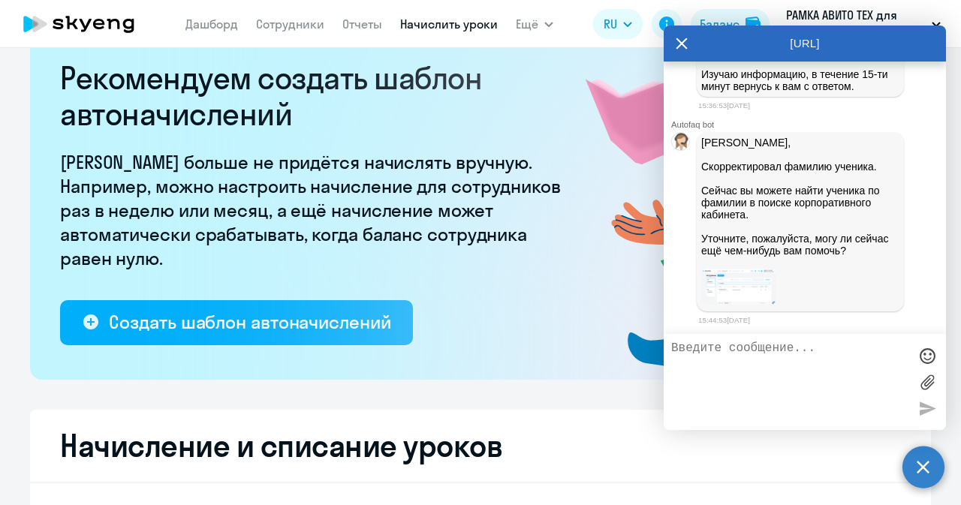
select select "10"
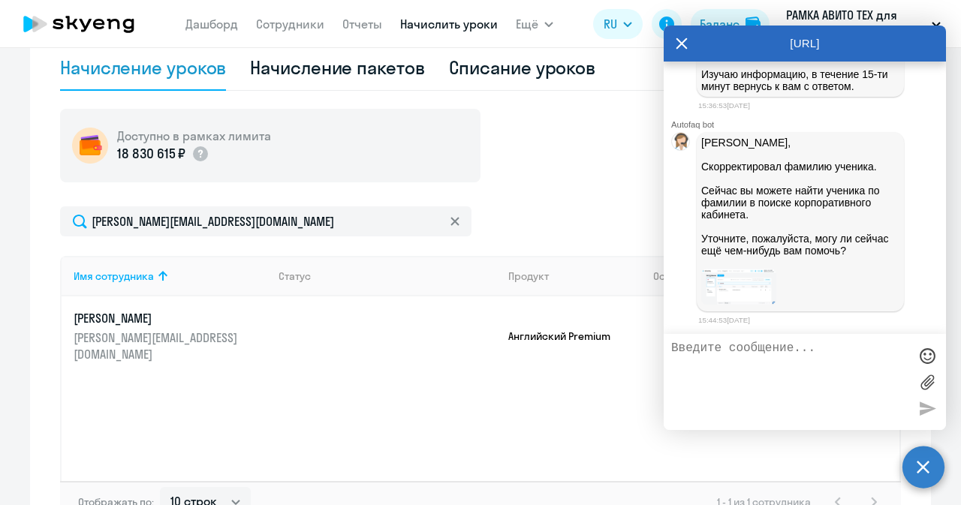
scroll to position [497, 0]
click at [683, 44] on icon at bounding box center [681, 44] width 12 height 36
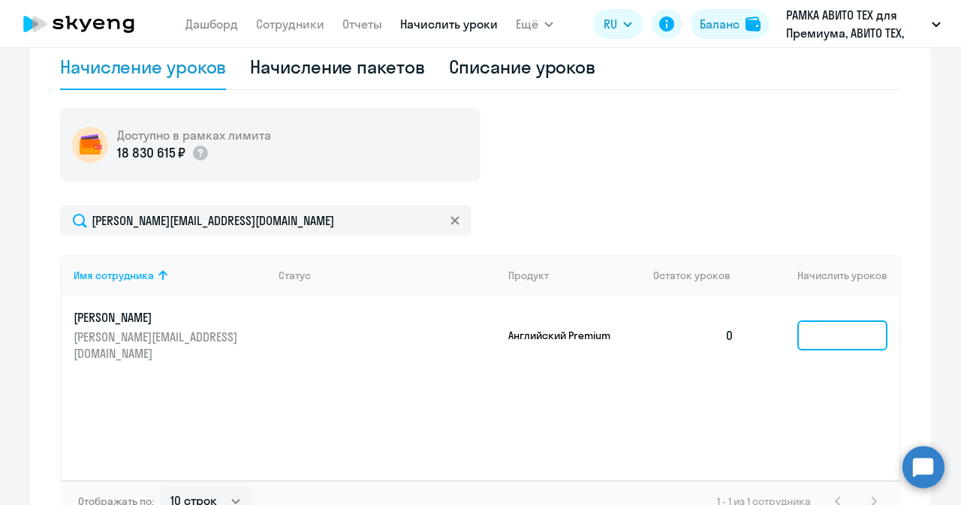
click at [844, 332] on input at bounding box center [842, 335] width 90 height 30
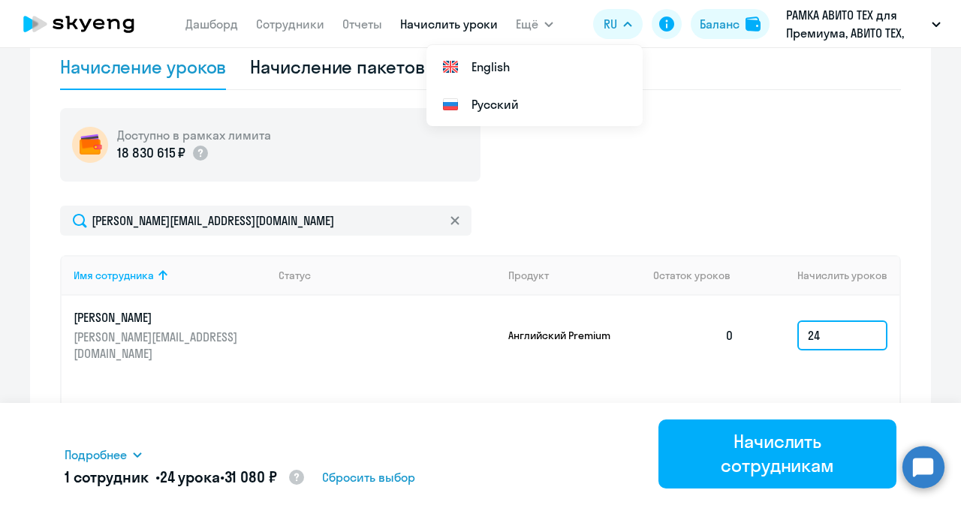
type input "24"
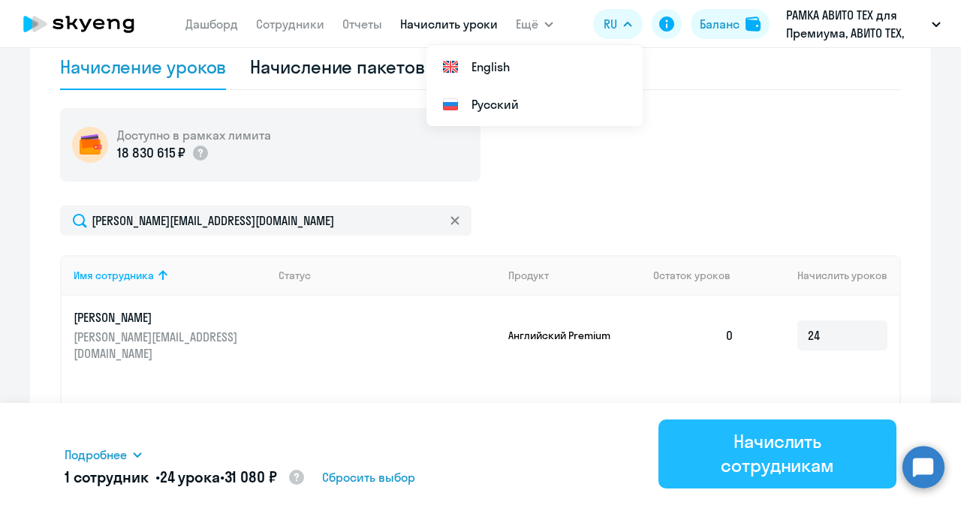
click at [719, 466] on div "Начислить сотрудникам" at bounding box center [777, 453] width 196 height 48
